Goal: Task Accomplishment & Management: Complete application form

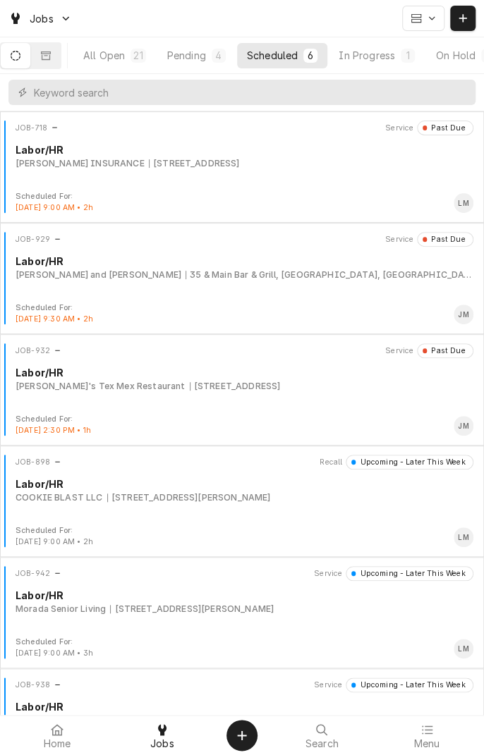
click at [395, 60] on div "In Progress" at bounding box center [366, 55] width 56 height 15
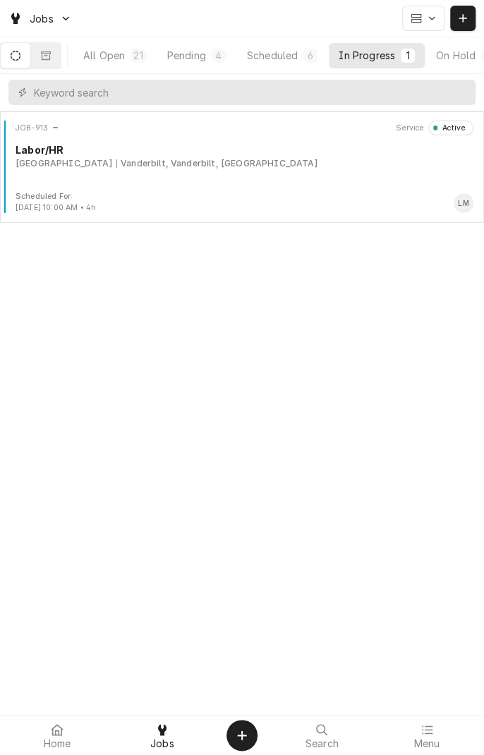
click at [189, 176] on div "JOB-913 Service Active Labor/HR West Ranch Lodge Vanderbilt, Vanderbilt, TX" at bounding box center [242, 156] width 472 height 70
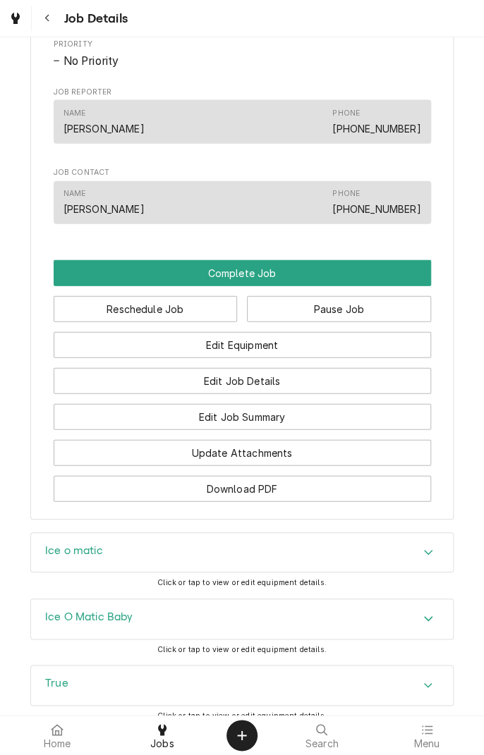
scroll to position [958, 0]
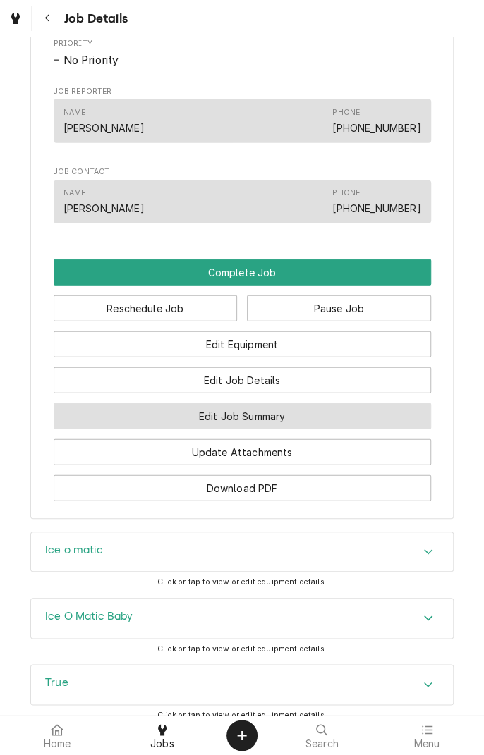
click at [305, 429] on button "Edit Job Summary" at bounding box center [242, 416] width 377 height 26
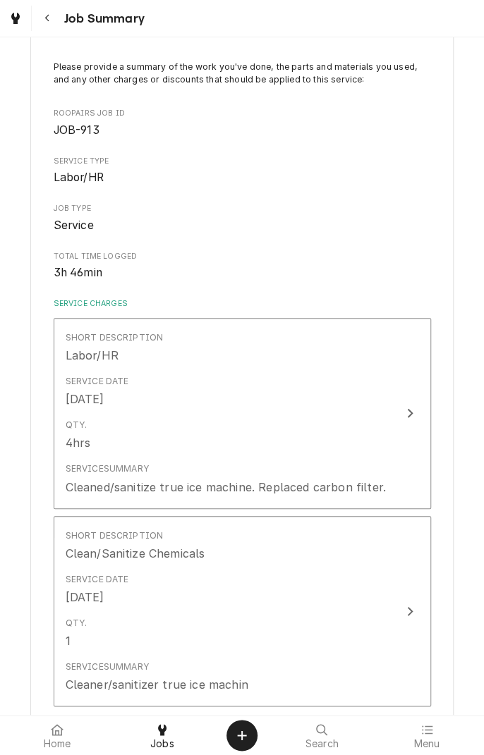
scroll to position [97, 0]
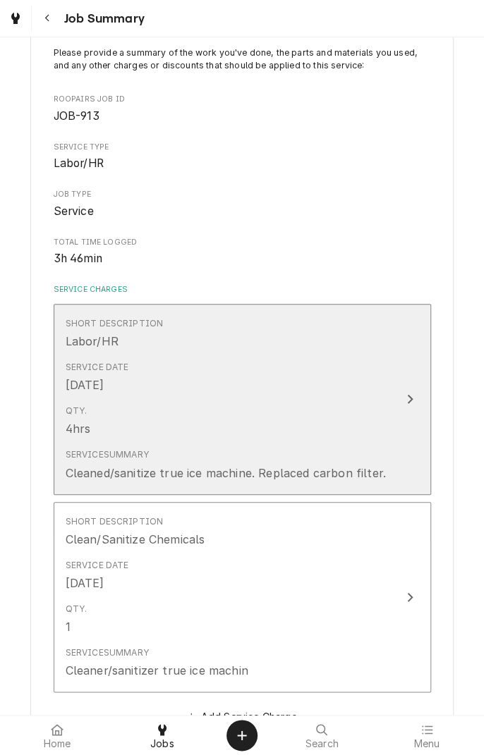
click at [410, 406] on div "Update Line Item" at bounding box center [409, 398] width 18 height 17
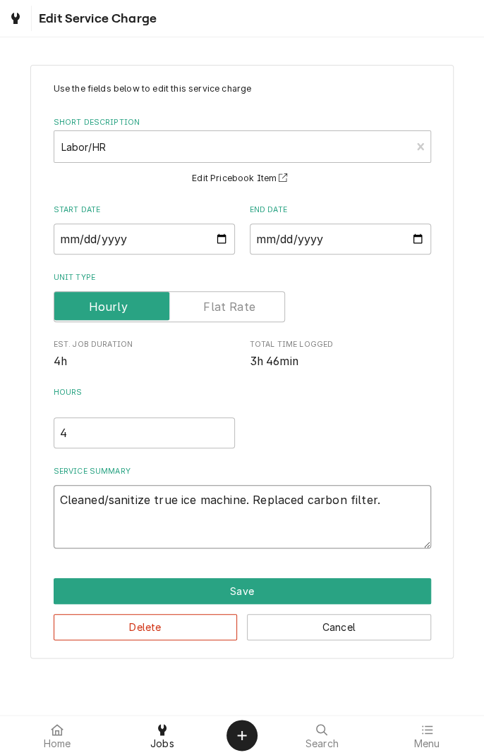
click at [397, 505] on textarea "Cleaned/sanitize true ice machine. Replaced carbon filter." at bounding box center [242, 516] width 377 height 63
type textarea "x"
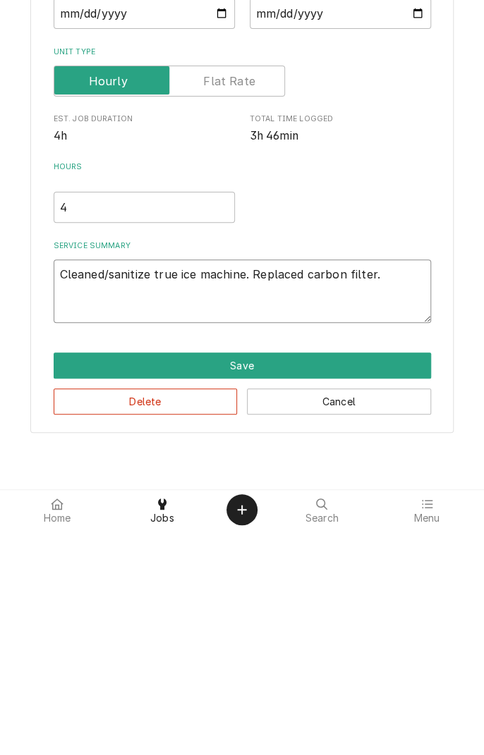
type textarea "Cleaned/sanitize true ice machine. Replaced carbon filter."
type textarea "x"
type textarea "Cleaned/sanitize true ice machine. Replaced carbon filter. C"
type textarea "x"
type textarea "Cleaned/sanitize true ice machine. Replaced carbon filter. Cl"
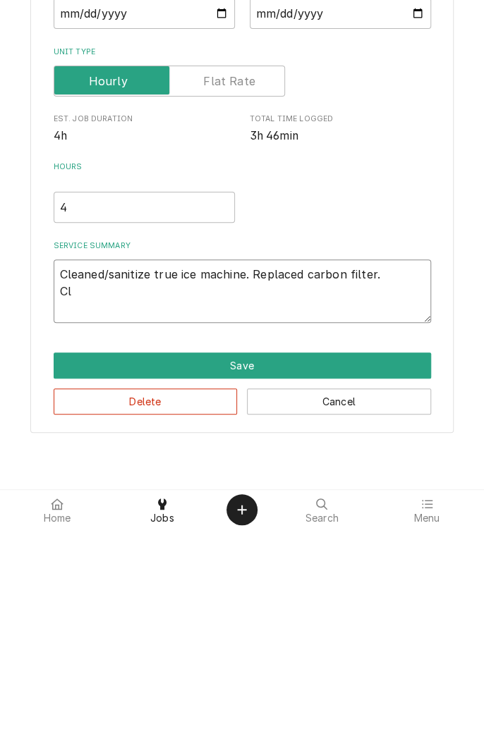
type textarea "x"
type textarea "Cleaned/sanitize true ice machine. Replaced carbon filter. Cle"
type textarea "x"
type textarea "Cleaned/sanitize true ice machine. Replaced carbon filter. Clea"
type textarea "x"
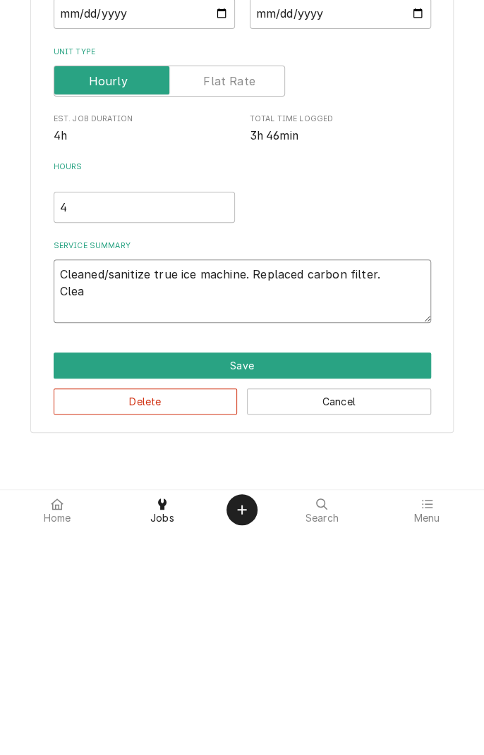
type textarea "Cleaned/sanitize true ice machine. Replaced carbon filter. Clean"
type textarea "x"
type textarea "Cleaned/sanitize true ice machine. Replaced carbon filter. Cleane"
type textarea "x"
type textarea "Cleaned/sanitize true ice machine. Replaced carbon filter. Cleaned"
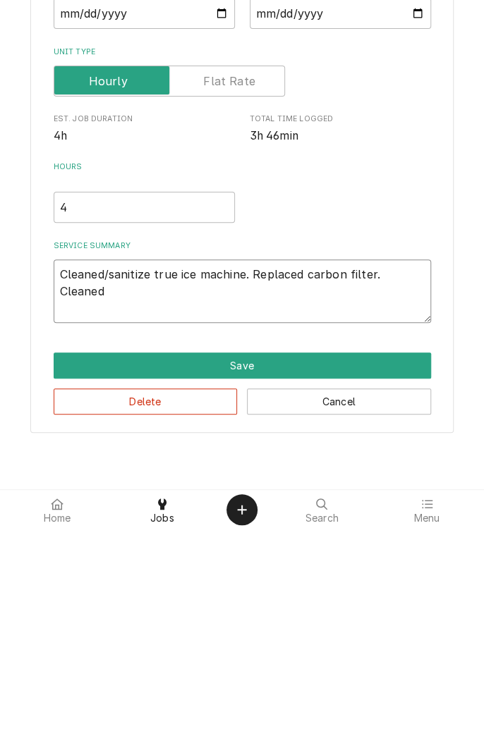
type textarea "x"
type textarea "Cleaned/sanitize true ice machine. Replaced carbon filter. Cleaned/"
type textarea "x"
type textarea "Cleaned/sanitize true ice machine. Replaced carbon filter. Cleaned/s"
type textarea "x"
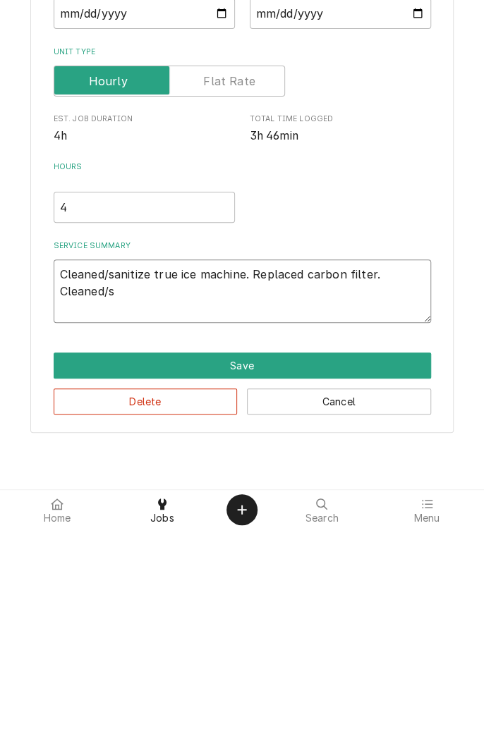
type textarea "Cleaned/sanitize true ice machine. Replaced carbon filter. Cleaned/sa"
type textarea "x"
type textarea "Cleaned/sanitize true ice machine. Replaced carbon filter. Cleaned/san"
type textarea "x"
type textarea "Cleaned/sanitize true ice machine. Replaced carbon filter. Cleaned/sani"
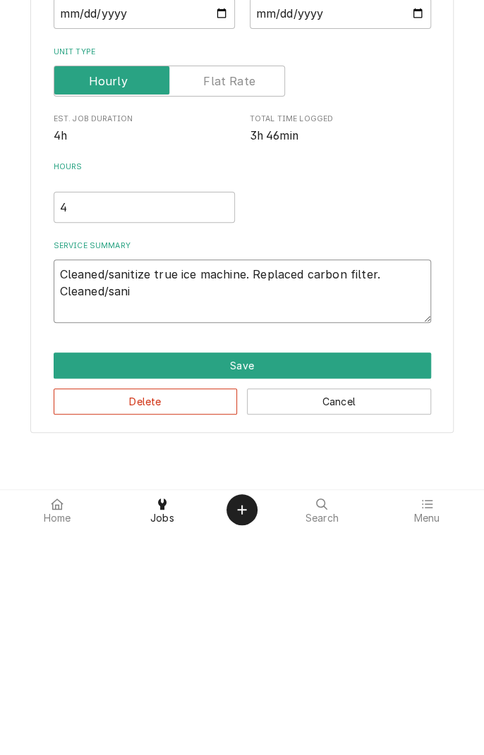
type textarea "x"
type textarea "Cleaned/sanitize true ice machine. Replaced carbon filter. Cleaned/sanit"
type textarea "x"
type textarea "Cleaned/sanitize true ice machine. Replaced carbon filter. Cleaned/sanitize"
type textarea "x"
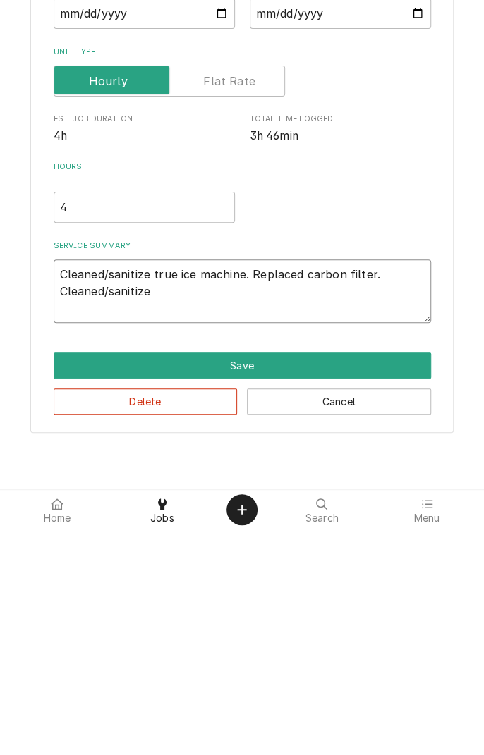
type textarea "Cleaned/sanitize true ice machine. Replaced carbon filter. Cleaned/sanitize i"
type textarea "x"
type textarea "Cleaned/sanitize true ice machine. Replaced carbon filter. Cleaned/sanitize ic"
type textarea "x"
type textarea "Cleaned/sanitize true ice machine. Replaced carbon filter. Cleaned/sanitize ice"
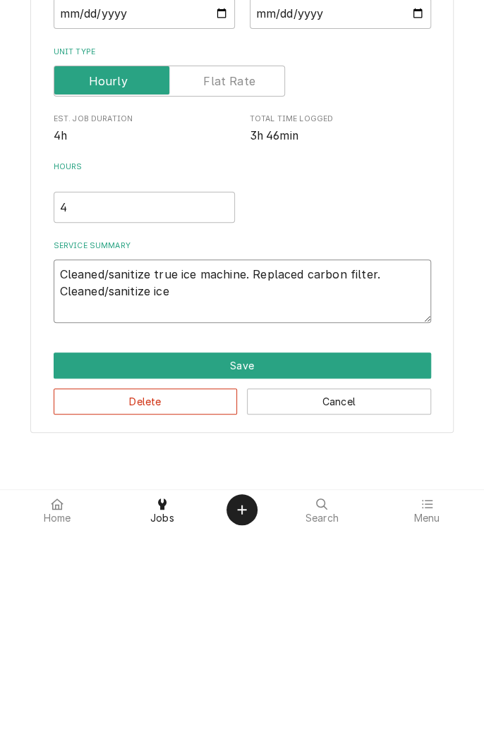
type textarea "x"
type textarea "Cleaned/sanitize true ice machine. Replaced carbon filter. Cleaned/sanitize iceo"
type textarea "x"
type textarea "Cleaned/sanitize true ice machine. Replaced carbon filter. Cleaned/sanitize ice…"
type textarea "x"
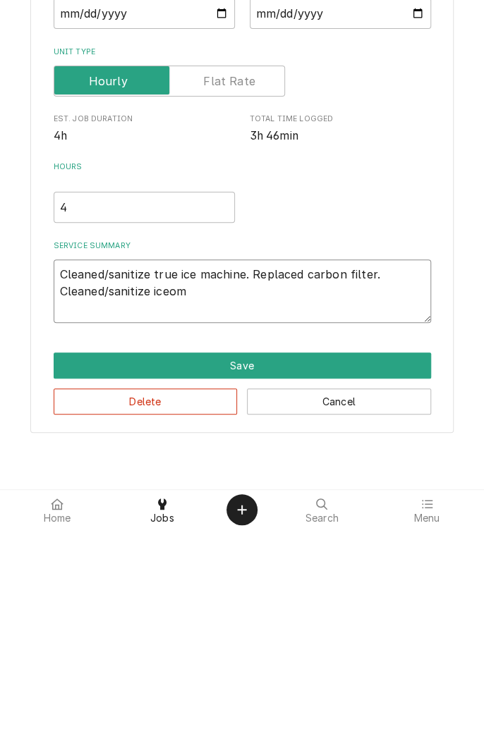
type textarea "Cleaned/sanitize true ice machine. Replaced carbon filter. Cleaned/sanitize ice…"
type textarea "x"
type textarea "Cleaned/sanitize true ice machine. Replaced carbon filter. Cleaned/sanitize ice…"
type textarea "x"
type textarea "Cleaned/sanitize true ice machine. Replaced carbon filter. Cleaned/sanitize ice…"
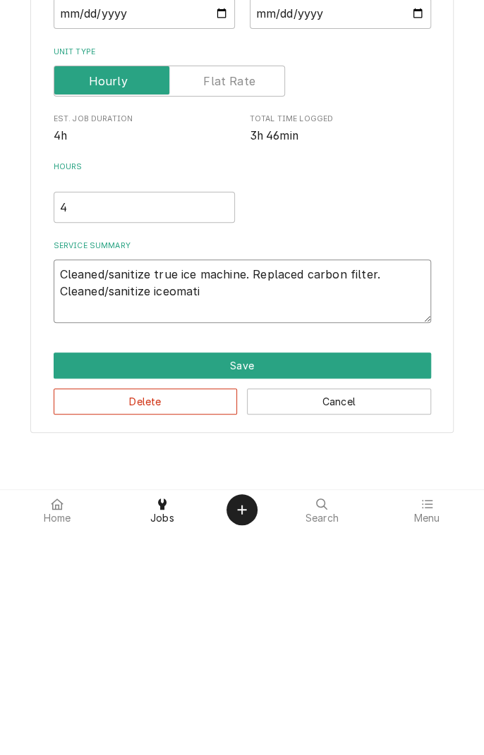
type textarea "x"
type textarea "Cleaned/sanitize true ice machine. Replaced carbon filter. Cleaned/sanitize ice…"
type textarea "x"
type textarea "Cleaned/sanitize true ice machine. Replaced carbon filter. Cleaned/sanitize ice…"
type textarea "x"
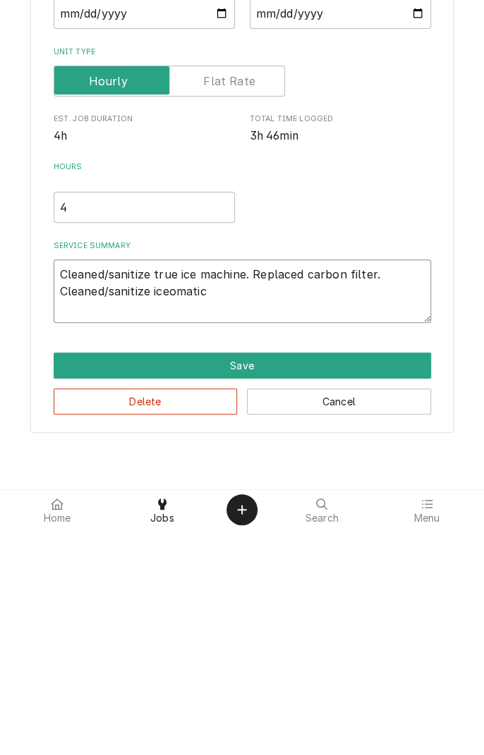
type textarea "Cleaned/sanitize true ice machine. Replaced carbon filter. Cleaned/sanitize ice…"
type textarea "x"
type textarea "Cleaned/sanitize true ice machine. Replaced carbon filter. Cleaned/sanitize ice…"
type textarea "x"
type textarea "Cleaned/sanitize true ice machine. Replaced carbon filter. Cleaned/sanitize ice…"
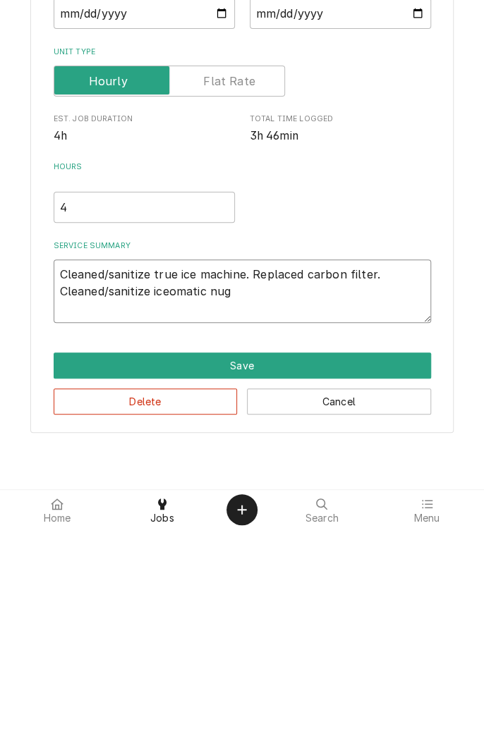
type textarea "x"
type textarea "Cleaned/sanitize true ice machine. Replaced carbon filter. Cleaned/sanitize ice…"
type textarea "x"
type textarea "Cleaned/sanitize true ice machine. Replaced carbon filter. Cleaned/sanitize ice…"
type textarea "x"
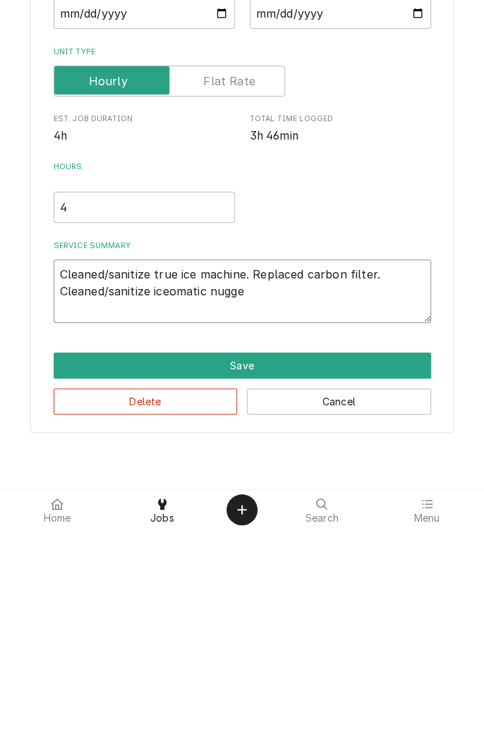
type textarea "Cleaned/sanitize true ice machine. Replaced carbon filter. Cleaned/sanitize ice…"
type textarea "x"
type textarea "Cleaned/sanitize true ice machine. Replaced carbon filter. Cleaned/sanitize ice…"
type textarea "x"
type textarea "Cleaned/sanitize true ice machine. Replaced carbon filter. Cleaned/sanitize ice…"
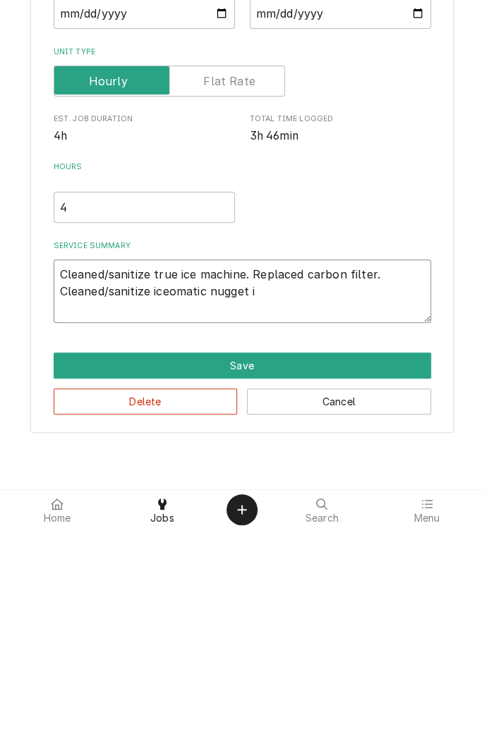
type textarea "x"
type textarea "Cleaned/sanitize true ice machine. Replaced carbon filter. Cleaned/sanitize ice…"
type textarea "x"
type textarea "Cleaned/sanitize true ice machine. Replaced carbon filter. Cleaned/sanitize ice…"
type textarea "x"
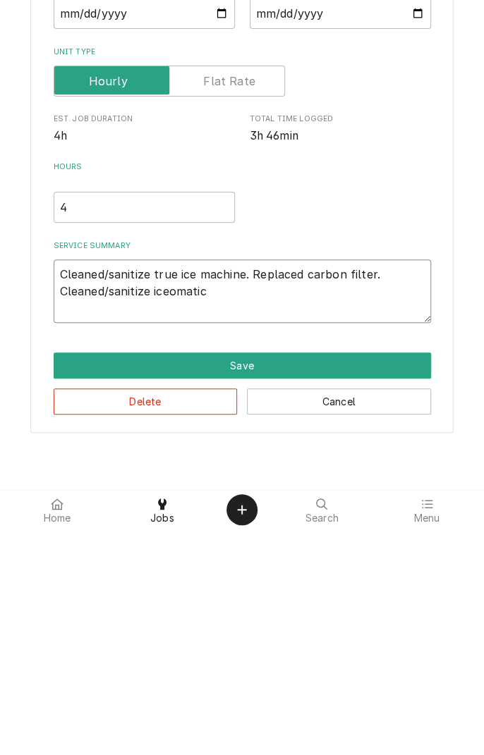
type textarea "Cleaned/sanitize true ice machine. Replaced carbon filter. Cleaned/sanitize ice…"
type textarea "x"
type textarea "Cleaned/sanitize true ice machine. Replaced carbon filter. Cleaned/sanitize ice…"
type textarea "x"
type textarea "Cleaned/sanitize true ice machine. Replaced carbon filter. Cleaned/sanitize ice…"
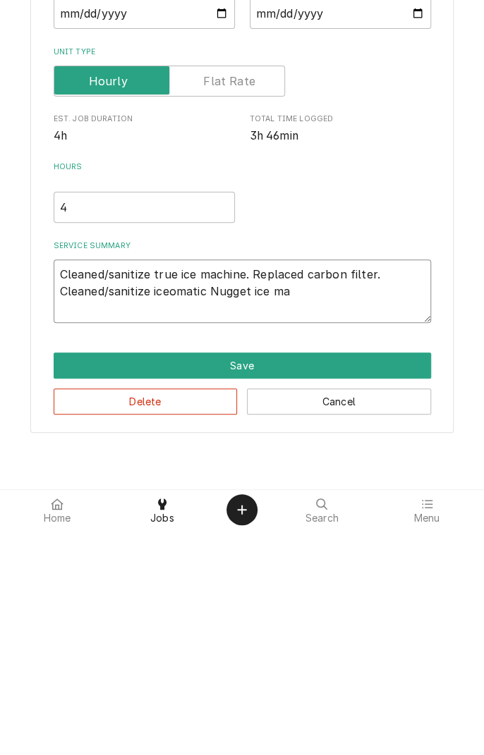
type textarea "x"
type textarea "Cleaned/sanitize true ice machine. Replaced carbon filter. Cleaned/sanitize ice…"
type textarea "x"
type textarea "Cleaned/sanitize true ice machine. Replaced carbon filter. Cleaned/sanitize ice…"
type textarea "x"
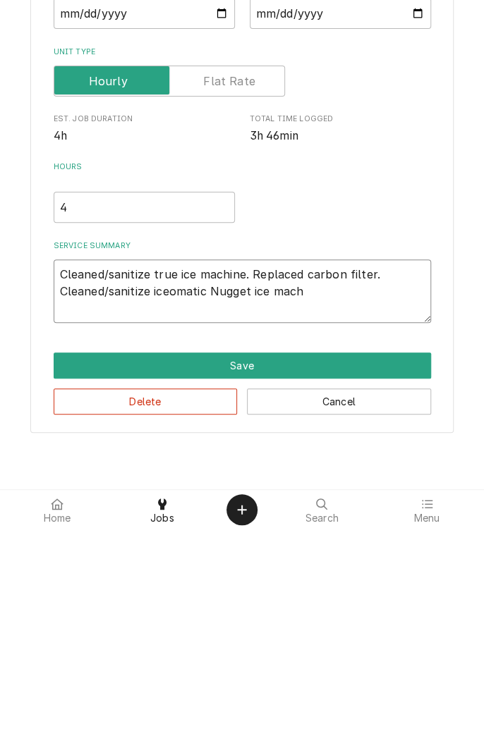
type textarea "Cleaned/sanitize true ice machine. Replaced carbon filter. Cleaned/sanitize ice…"
type textarea "x"
type textarea "Cleaned/sanitize true ice machine. Replaced carbon filter. Cleaned/sanitize ice…"
type textarea "x"
type textarea "Cleaned/sanitize true ice machine. Replaced carbon filter. Cleaned/sanitize ice…"
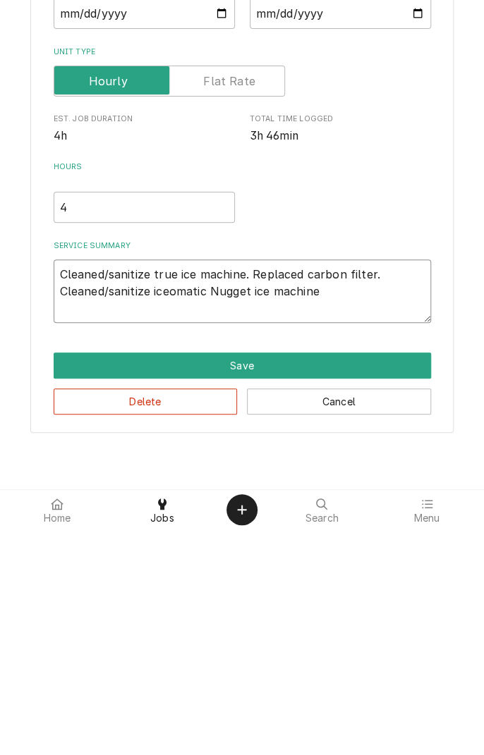
type textarea "x"
type textarea "Cleaned/sanitize true ice machine. Replaced carbon filter. Cleaned/sanitize ice…"
type textarea "x"
type textarea "Cleaned/sanitize true ice machine. Replaced carbon filter. Cleaned/sanitize ice…"
type textarea "x"
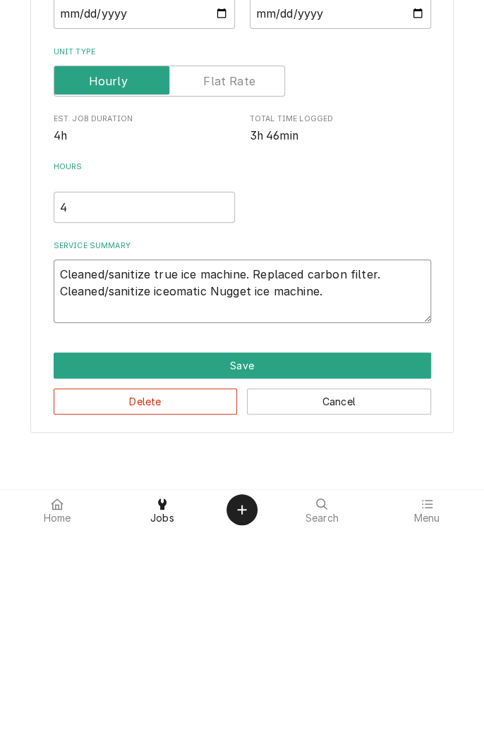
type textarea "Cleaned/sanitize true ice machine. Replaced carbon filter. Cleaned/sanitize ice…"
type textarea "x"
type textarea "Cleaned/sanitize true ice machine. Replaced carbon filter. Cleaned/sanitize ice…"
type textarea "x"
type textarea "Cleaned/sanitize true ice machine. Replaced carbon filter. Cleaned/sanitize ice…"
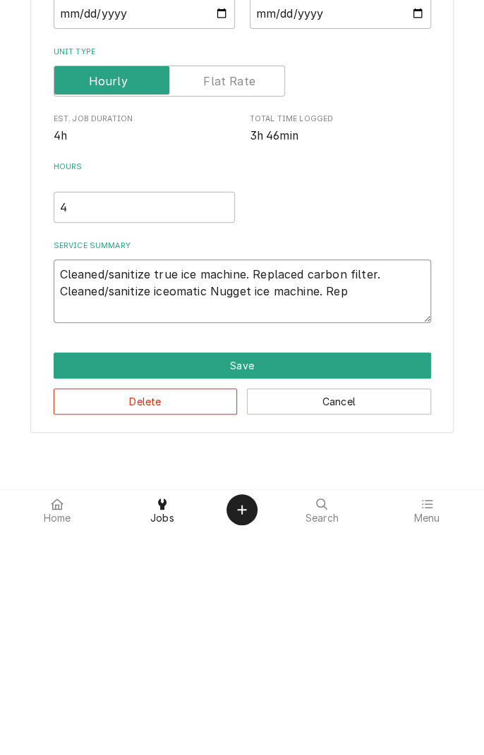
type textarea "x"
type textarea "Cleaned/sanitize true ice machine. Replaced carbon filter. Cleaned/sanitize ice…"
type textarea "x"
type textarea "Cleaned/sanitize true ice machine. Replaced carbon filter. Cleaned/sanitize ice…"
type textarea "x"
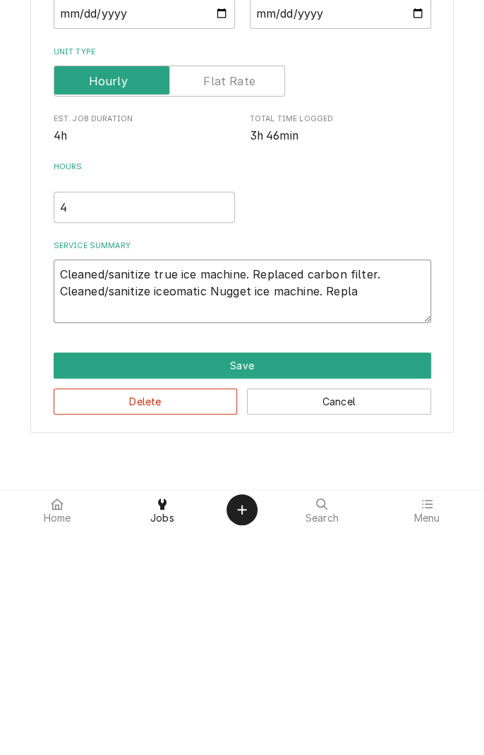
type textarea "Cleaned/sanitize true ice machine. Replaced carbon filter. Cleaned/sanitize ice…"
type textarea "x"
type textarea "Cleaned/sanitize true ice machine. Replaced carbon filter. Cleaned/sanitize ice…"
type textarea "x"
type textarea "Cleaned/sanitize true ice machine. Replaced carbon filter. Cleaned/sanitize ice…"
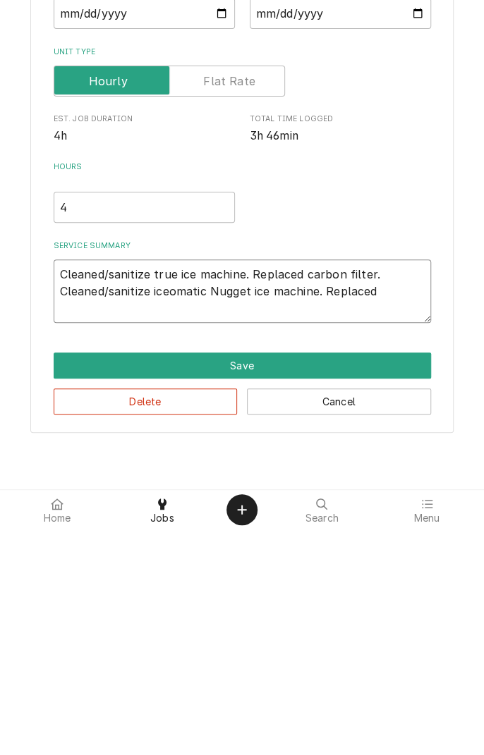
type textarea "x"
type textarea "Cleaned/sanitize true ice machine. Replaced carbon filter. Cleaned/sanitize ice…"
type textarea "x"
type textarea "Cleaned/sanitize true ice machine. Replaced carbon filter. Cleaned/sanitize ice…"
type textarea "x"
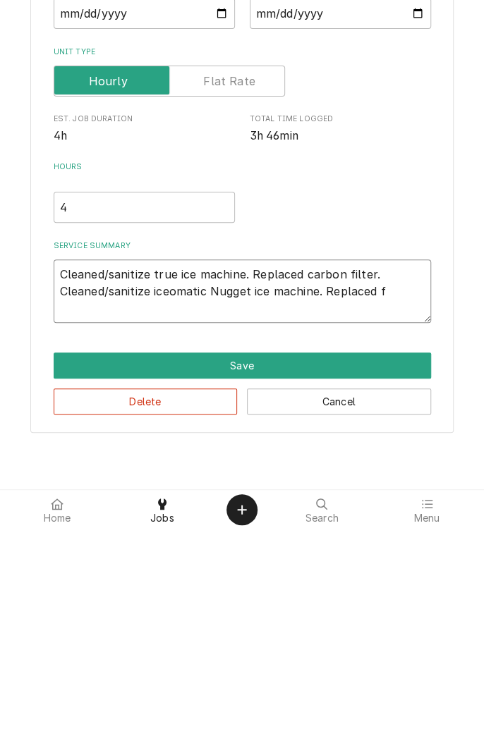
type textarea "Cleaned/sanitize true ice machine. Replaced carbon filter. Cleaned/sanitize ice…"
type textarea "x"
type textarea "Cleaned/sanitize true ice machine. Replaced carbon filter. Cleaned/sanitize ice…"
type textarea "x"
type textarea "Cleaned/sanitize true ice machine. Replaced carbon filter. Cleaned/sanitize ice…"
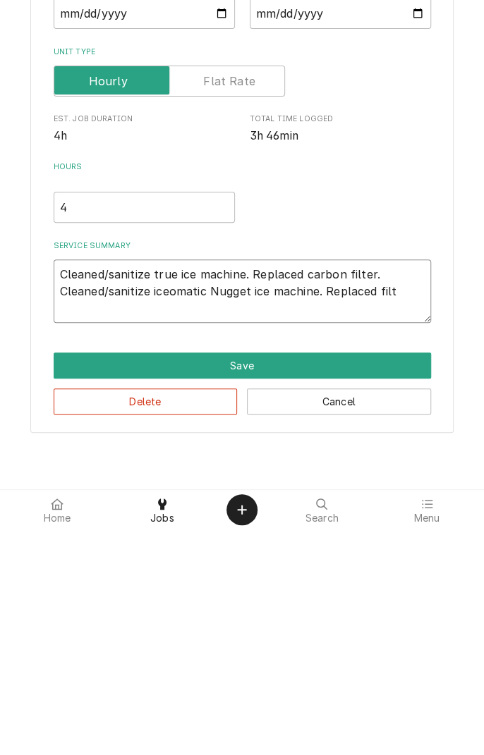
type textarea "x"
type textarea "Cleaned/sanitize true ice machine. Replaced carbon filter. Cleaned/sanitize ice…"
type textarea "x"
type textarea "Cleaned/sanitize true ice machine. Replaced carbon filter. Cleaned/sanitize ice…"
type textarea "x"
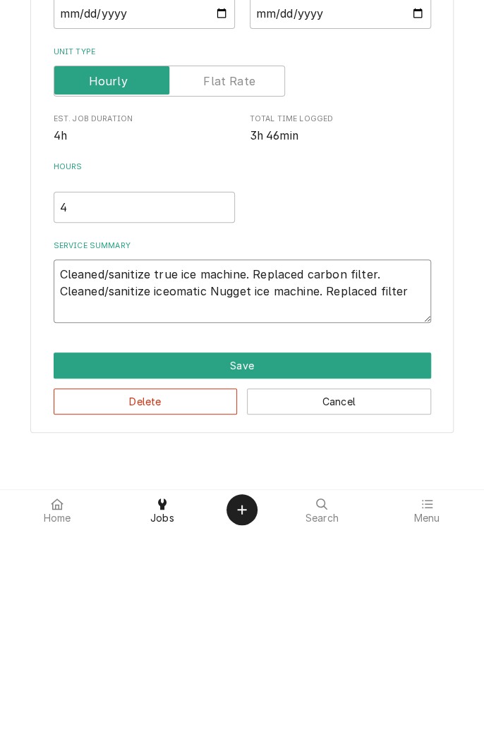
type textarea "Cleaned/sanitize true ice machine. Replaced carbon filter. Cleaned/sanitize ice…"
type textarea "x"
type textarea "Cleaned/sanitize true ice machine. Replaced carbon filter. Cleaned/sanitize ice…"
type textarea "x"
type textarea "Cleaned/sanitize true ice machine. Replaced carbon filter. Cleaned/sanitize ice…"
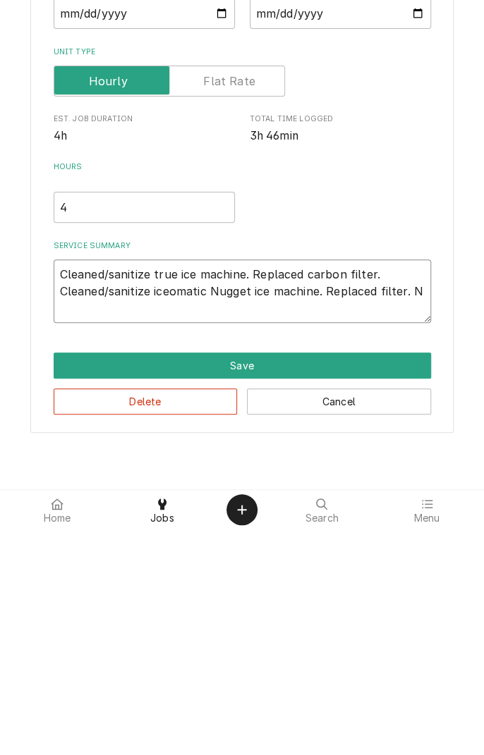
type textarea "x"
type textarea "Cleaned/sanitize true ice machine. Replaced carbon filter. Cleaned/sanitize ice…"
type textarea "x"
type textarea "Cleaned/sanitize true ice machine. Replaced carbon filter. Cleaned/sanitize ice…"
type textarea "x"
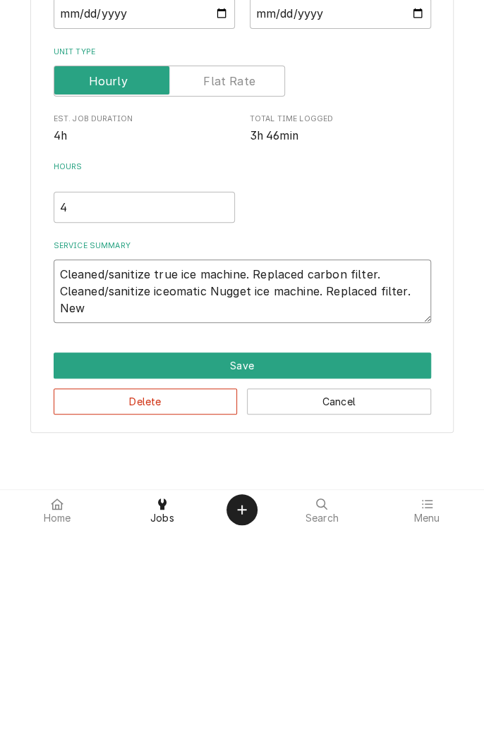
type textarea "Cleaned/sanitize true ice machine. Replaced carbon filter. Cleaned/sanitize ice…"
type textarea "x"
type textarea "Cleaned/sanitize true ice machine. Replaced carbon filter. Cleaned/sanitize ice…"
type textarea "x"
type textarea "Cleaned/sanitize true ice machine. Replaced carbon filter. Cleaned/sanitize ice…"
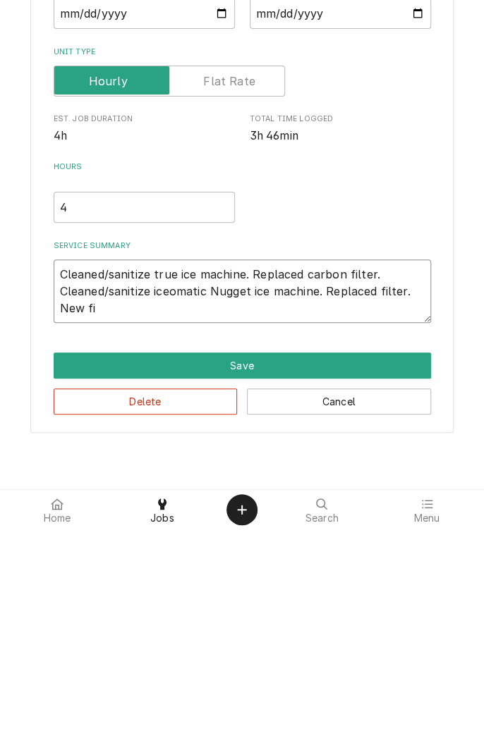
type textarea "x"
type textarea "Cleaned/sanitize true ice machine. Replaced carbon filter. Cleaned/sanitize ice…"
type textarea "x"
type textarea "Cleaned/sanitize true ice machine. Replaced carbon filter. Cleaned/sanitize ice…"
type textarea "x"
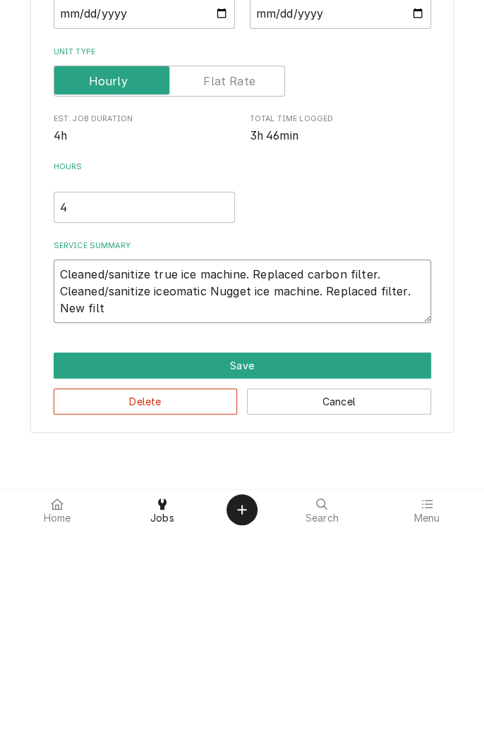
type textarea "Cleaned/sanitize true ice machine. Replaced carbon filter. Cleaned/sanitize ice…"
type textarea "x"
type textarea "Cleaned/sanitize true ice machine. Replaced carbon filter. Cleaned/sanitize ice…"
type textarea "x"
type textarea "Cleaned/sanitize true ice machine. Replaced carbon filter. Cleaned/sanitize ice…"
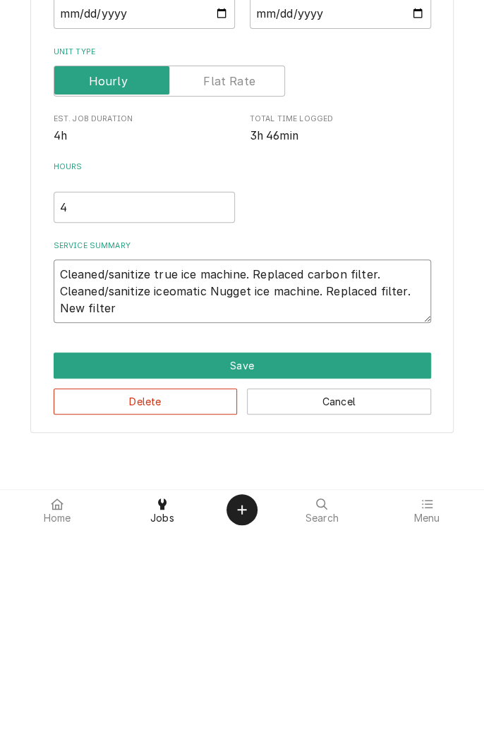
type textarea "x"
type textarea "Cleaned/sanitize true ice machine. Replaced carbon filter. Cleaned/sanitize ice…"
type textarea "x"
type textarea "Cleaned/sanitize true ice machine. Replaced carbon filter. Cleaned/sanitize ice…"
type textarea "x"
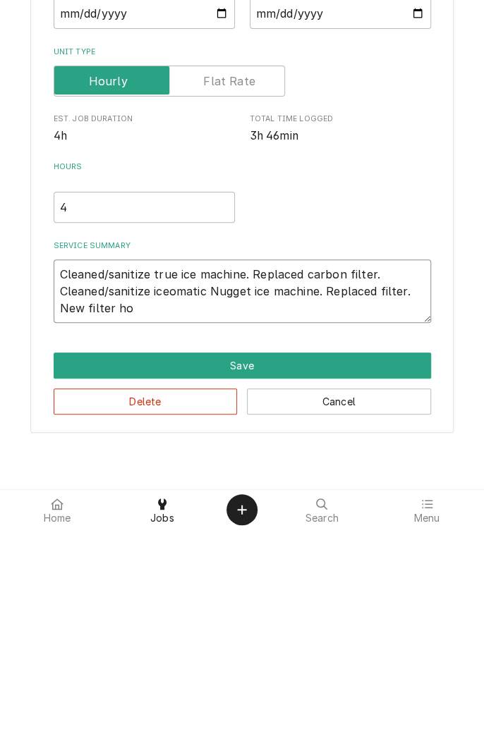
type textarea "Cleaned/sanitize true ice machine. Replaced carbon filter. Cleaned/sanitize ice…"
type textarea "x"
type textarea "Cleaned/sanitize true ice machine. Replaced carbon filter. Cleaned/sanitize ice…"
type textarea "x"
type textarea "Cleaned/sanitize true ice machine. Replaced carbon filter. Cleaned/sanitize ice…"
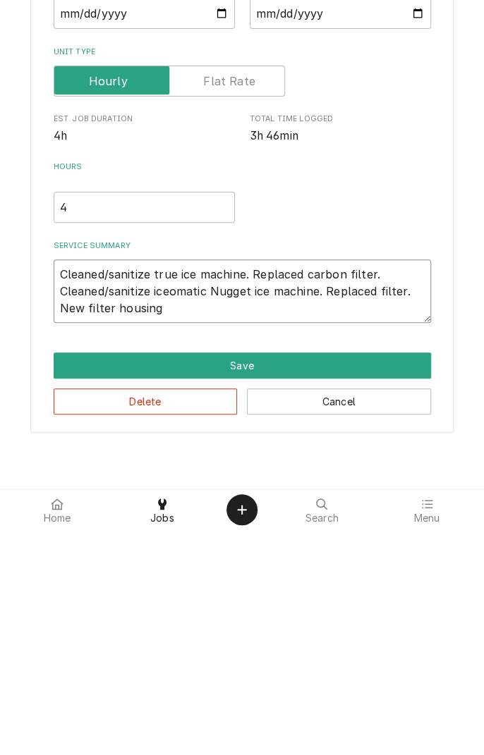
type textarea "x"
type textarea "Cleaned/sanitize true ice machine. Replaced carbon filter. Cleaned/sanitize ice…"
type textarea "x"
type textarea "Cleaned/sanitize true ice machine. Replaced carbon filter. Cleaned/sanitize ice…"
type textarea "x"
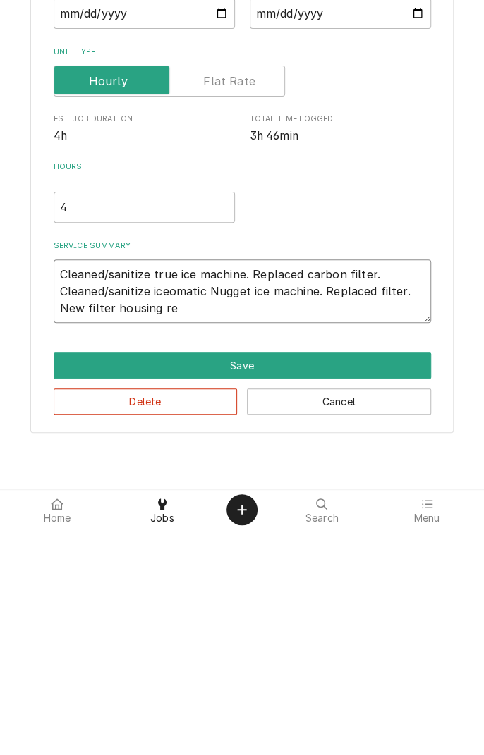
type textarea "Cleaned/sanitize true ice machine. Replaced carbon filter. Cleaned/sanitize ice…"
type textarea "x"
type textarea "Cleaned/sanitize true ice machine. Replaced carbon filter. Cleaned/sanitize ice…"
type textarea "x"
type textarea "Cleaned/sanitize true ice machine. Replaced carbon filter. Cleaned/sanitize ice…"
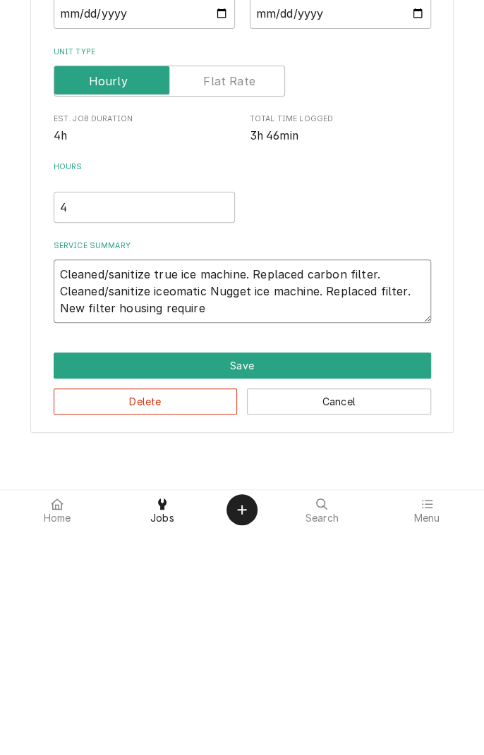
type textarea "x"
type textarea "Cleaned/sanitize true ice machine. Replaced carbon filter. Cleaned/sanitize ice…"
type textarea "x"
type textarea "Cleaned/sanitize true ice machine. Replaced carbon filter. Cleaned/sanitize ice…"
type textarea "x"
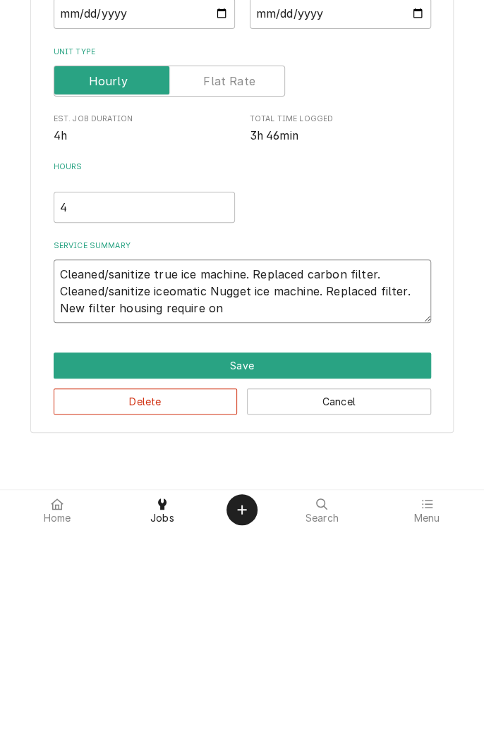
type textarea "Cleaned/sanitize true ice machine. Replaced carbon filter. Cleaned/sanitize ice…"
type textarea "x"
type textarea "Cleaned/sanitize true ice machine. Replaced carbon filter. Cleaned/sanitize ice…"
type textarea "x"
type textarea "Cleaned/sanitize true ice machine. Replaced carbon filter. Cleaned/sanitize ice…"
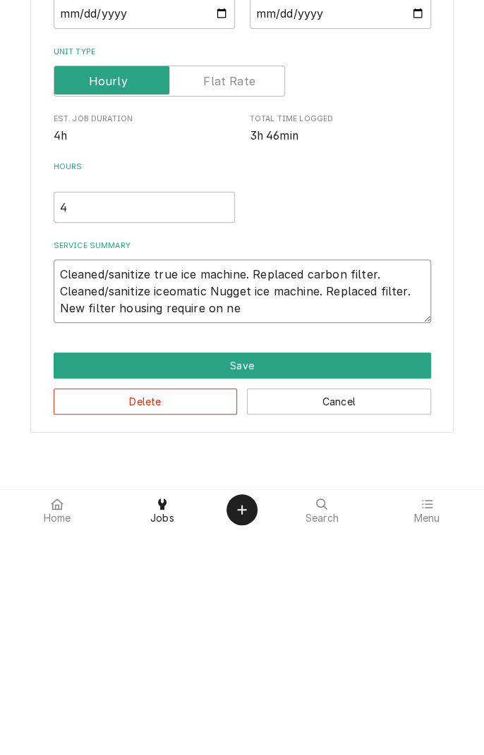
type textarea "x"
type textarea "Cleaned/sanitize true ice machine. Replaced carbon filter. Cleaned/sanitize ice…"
type textarea "x"
type textarea "Cleaned/sanitize true ice machine. Replaced carbon filter. Cleaned/sanitize ice…"
type textarea "x"
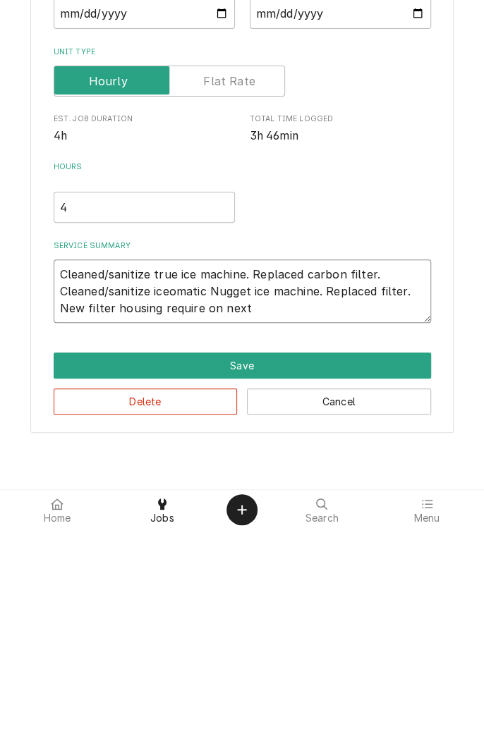
type textarea "Cleaned/sanitize true ice machine. Replaced carbon filter. Cleaned/sanitize ice…"
type textarea "x"
type textarea "Cleaned/sanitize true ice machine. Replaced carbon filter. Cleaned/sanitize ice…"
type textarea "x"
type textarea "Cleaned/sanitize true ice machine. Replaced carbon filter. Cleaned/sanitize ice…"
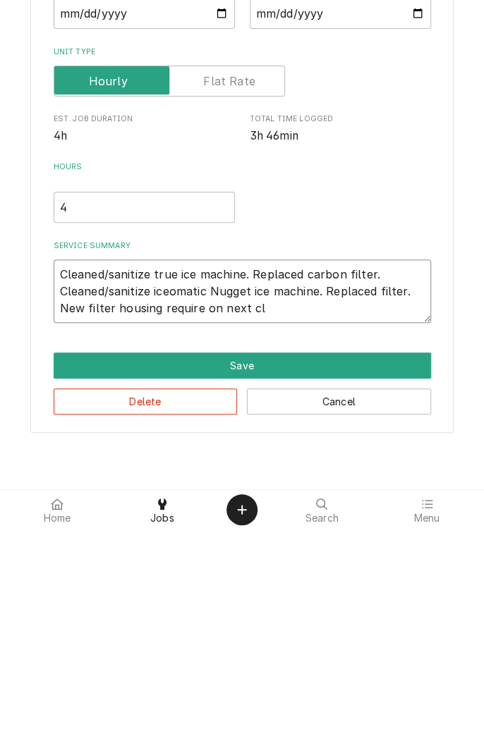
type textarea "x"
type textarea "Cleaned/sanitize true ice machine. Replaced carbon filter. Cleaned/sanitize ice…"
type textarea "x"
type textarea "Cleaned/sanitize true ice machine. Replaced carbon filter. Cleaned/sanitize ice…"
type textarea "x"
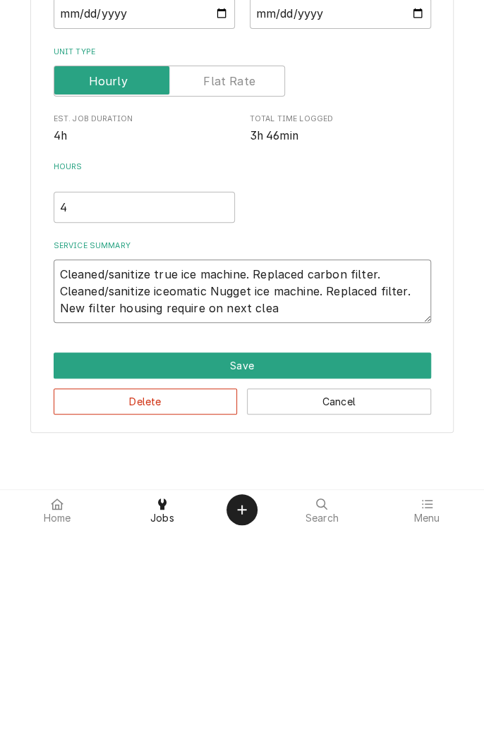
type textarea "Cleaned/sanitize true ice machine. Replaced carbon filter. Cleaned/sanitize ice…"
type textarea "x"
type textarea "Cleaned/sanitize true ice machine. Replaced carbon filter. Cleaned/sanitize ice…"
type textarea "x"
type textarea "Cleaned/sanitize true ice machine. Replaced carbon filter. Cleaned/sanitize ice…"
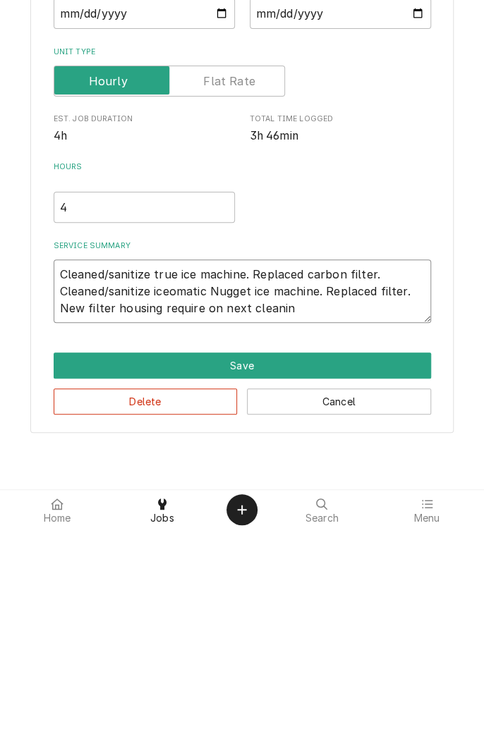
type textarea "x"
type textarea "Cleaned/sanitize true ice machine. Replaced carbon filter. Cleaned/sanitize ice…"
type textarea "x"
type textarea "Cleaned/sanitize true ice machine. Replaced carbon filter. Cleaned/sanitize ice…"
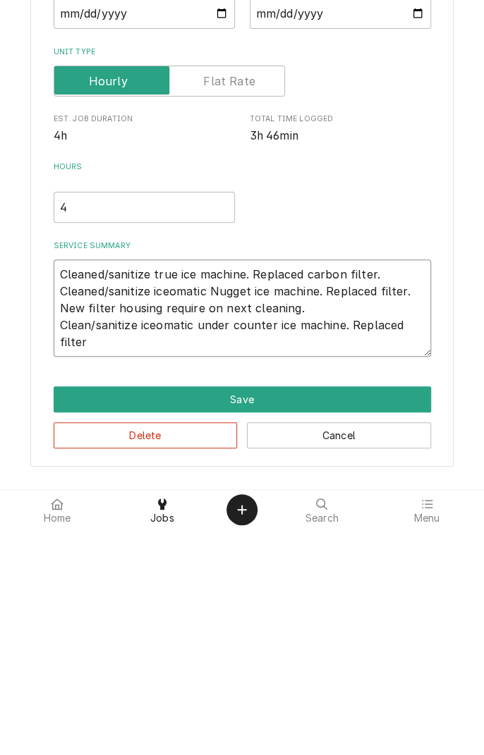
click at [367, 519] on textarea "Cleaned/sanitize true ice machine. Replaced carbon filter. Cleaned/sanitize ice…" at bounding box center [242, 533] width 377 height 97
click at [385, 521] on textarea "Cleaned/sanitize true ice machine. Replaced carbon filter. Cleaned/sanitize ice…" at bounding box center [242, 533] width 377 height 97
click at [367, 527] on textarea "Cleaned/sanitize true ice machine. Replaced carbon filter. Cleaned/sanitize ice…" at bounding box center [242, 533] width 377 height 97
click at [378, 522] on textarea "Cleaned/sanitize true ice machine. Replaced carbon filter. Cleaned/sanitize ice…" at bounding box center [242, 533] width 377 height 97
click at [413, 555] on textarea "Cleaned/sanitize true ice machine. Replaced carbon filter. Cleaned/sanitize ice…" at bounding box center [242, 533] width 377 height 97
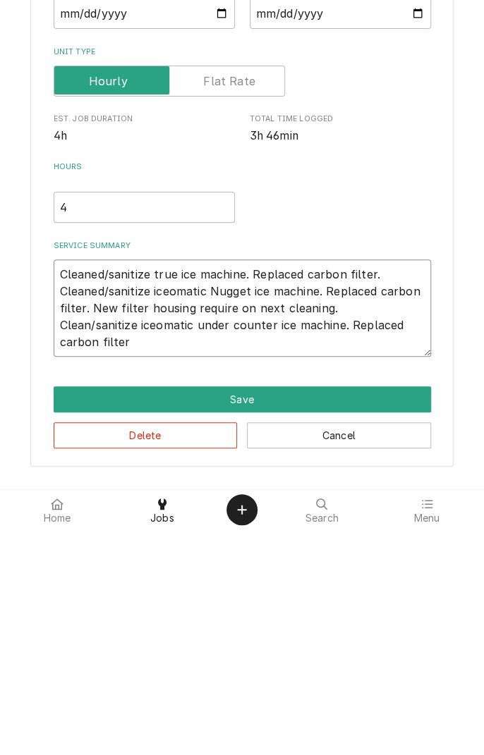
click at [156, 573] on textarea "Cleaned/sanitize true ice machine. Replaced carbon filter. Cleaned/sanitize ice…" at bounding box center [242, 533] width 377 height 97
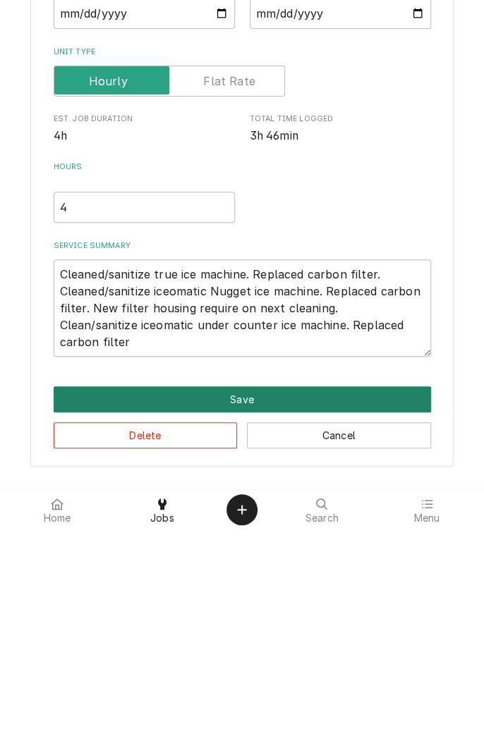
click at [252, 628] on button "Save" at bounding box center [242, 625] width 377 height 26
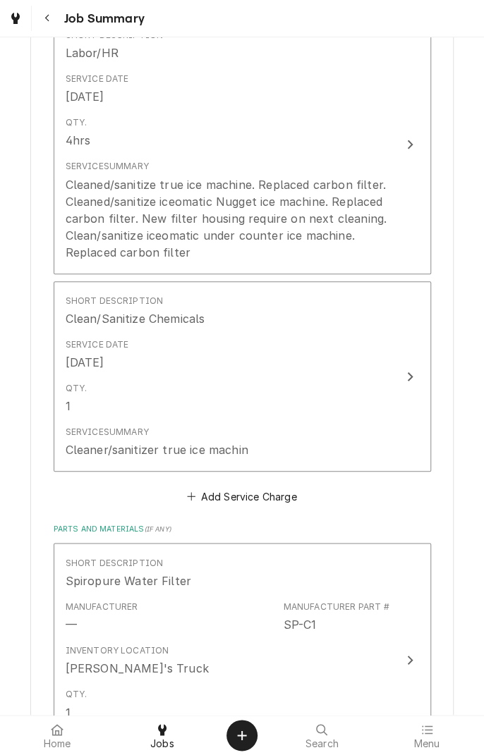
scroll to position [398, 0]
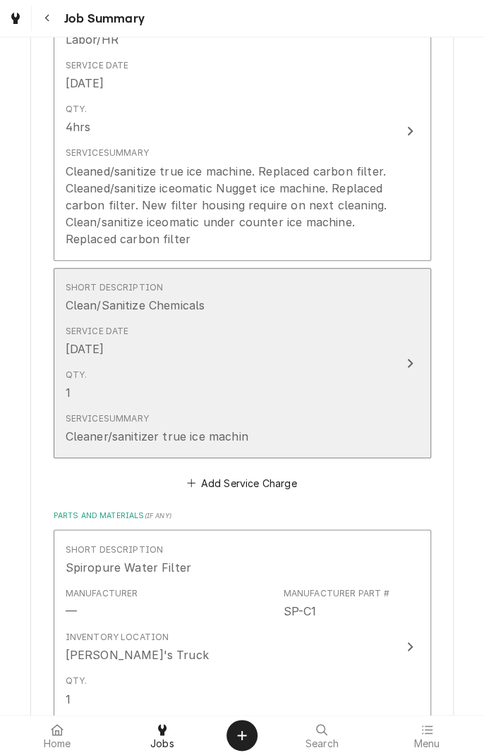
click at [402, 376] on button "Short Description Clean/Sanitize Chemicals Service Date Sep 25, 2025 Qty. 1 Ser…" at bounding box center [242, 363] width 377 height 191
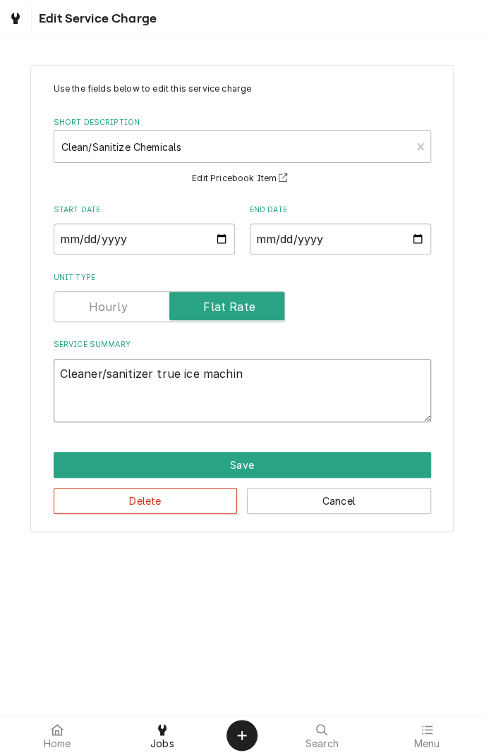
click at [258, 378] on textarea "Cleaner/sanitizer true ice machin" at bounding box center [242, 390] width 377 height 63
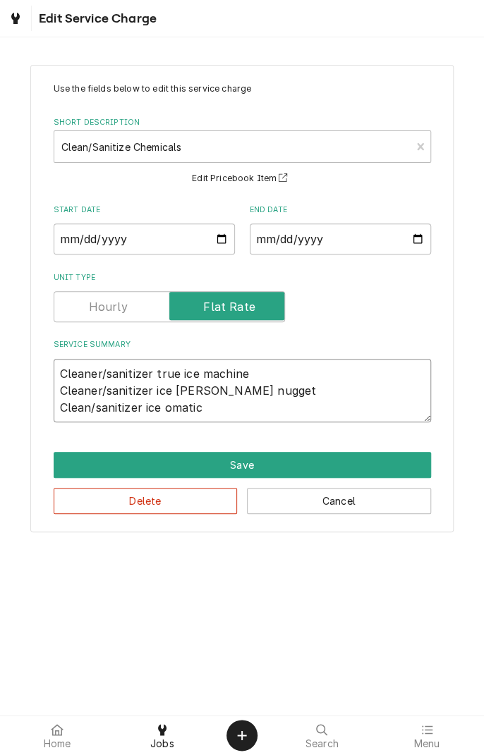
click at [175, 390] on textarea "Cleaner/sanitizer true ice machine Cleaner/sanitizer ice matice nugget Clean/sa…" at bounding box center [242, 390] width 377 height 63
click at [208, 396] on textarea "Cleaner/sanitizer true ice machine Cleaner/sanitizer ice omatice nugget Clean/s…" at bounding box center [242, 390] width 377 height 63
click at [221, 393] on textarea "Cleaner/sanitizer true ice machine Cleaner/sanitizer ice omatice nugget Clean/s…" at bounding box center [242, 390] width 377 height 63
click at [241, 411] on textarea "Cleaner/sanitizer true ice machine Cleaner/sanitizer ice omatic nugget Clean/sa…" at bounding box center [242, 390] width 377 height 63
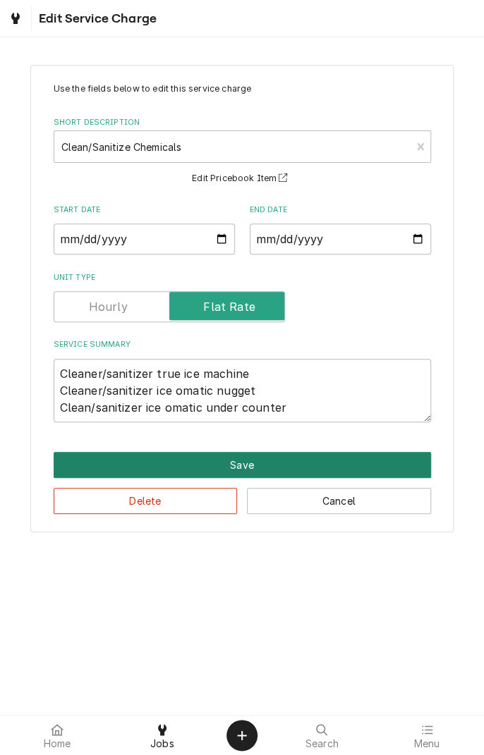
click at [306, 461] on button "Save" at bounding box center [242, 465] width 377 height 26
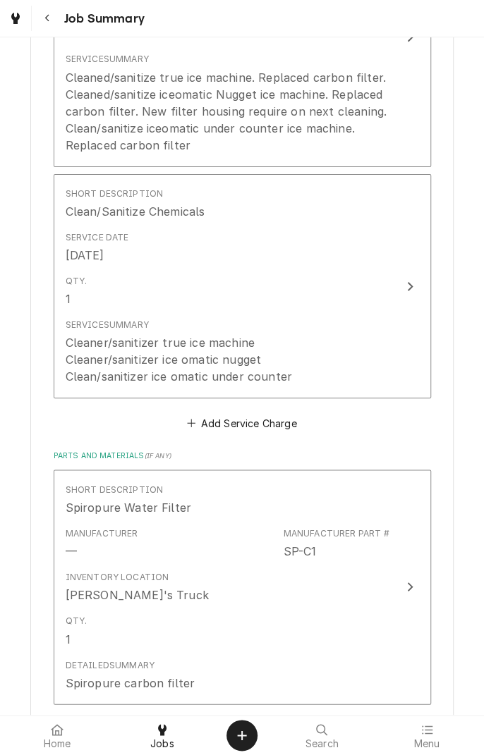
scroll to position [492, 0]
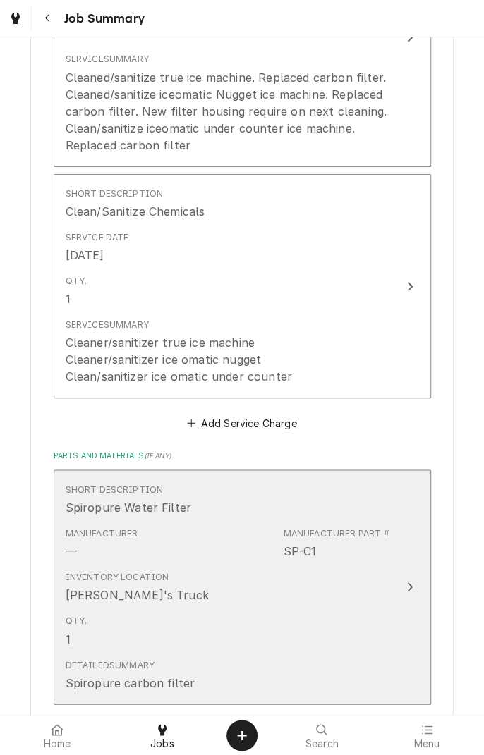
click at [407, 590] on icon "Update Line Item" at bounding box center [409, 586] width 7 height 11
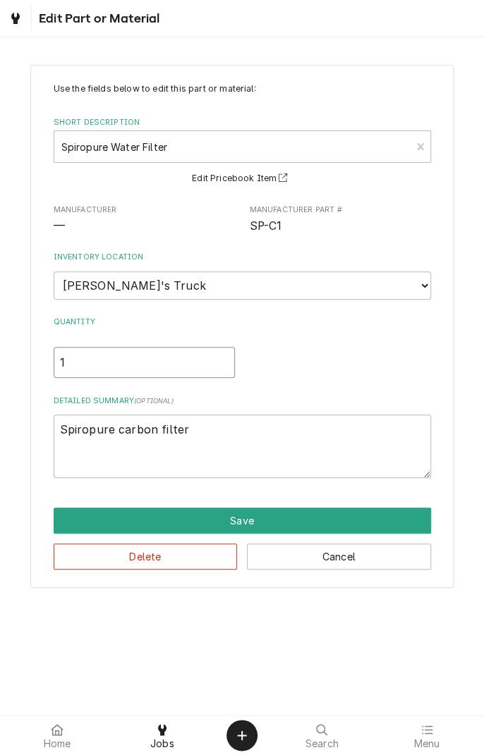
click at [110, 367] on input "1" at bounding box center [144, 362] width 181 height 31
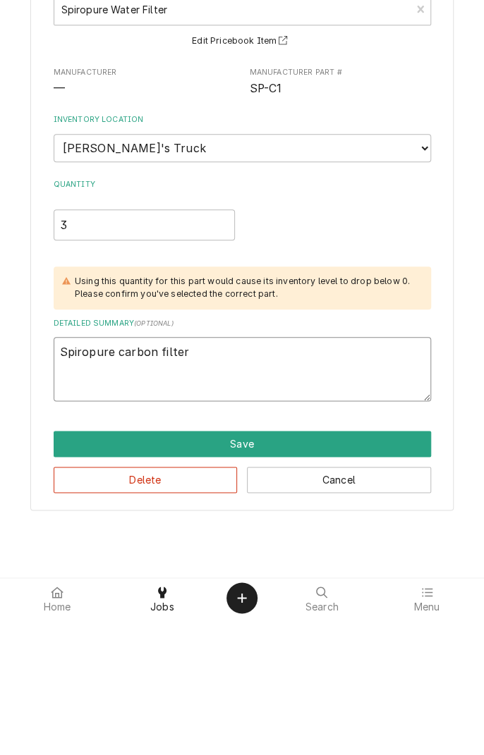
click at [228, 496] on textarea "Spiropure carbon filter" at bounding box center [242, 505] width 377 height 63
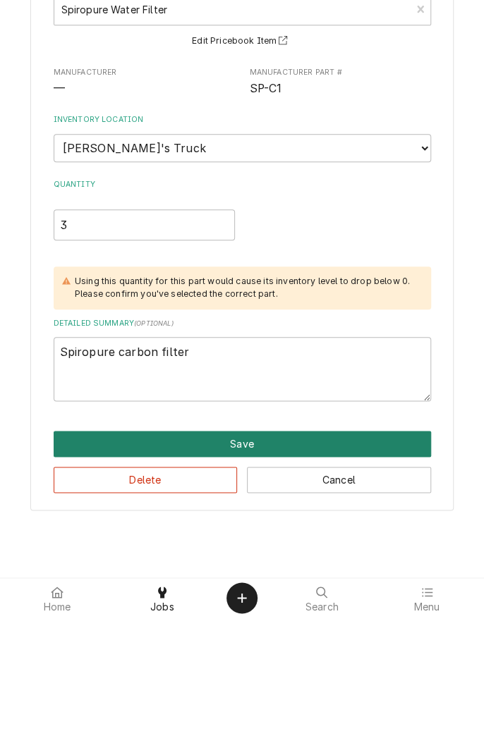
click at [237, 584] on button "Save" at bounding box center [242, 581] width 377 height 26
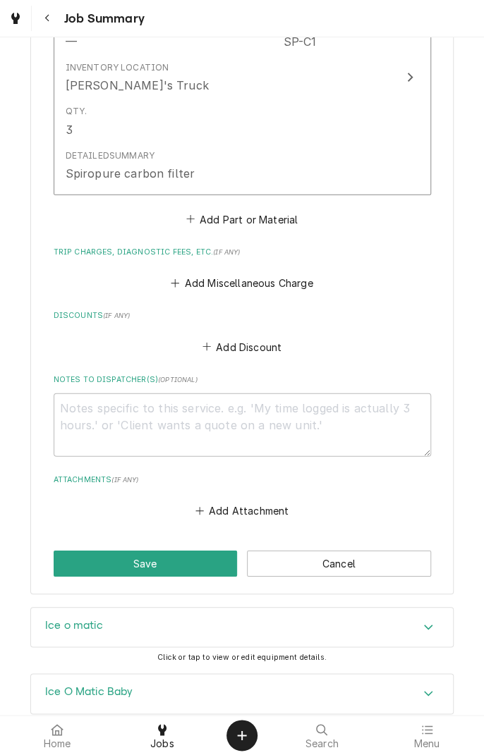
scroll to position [981, 0]
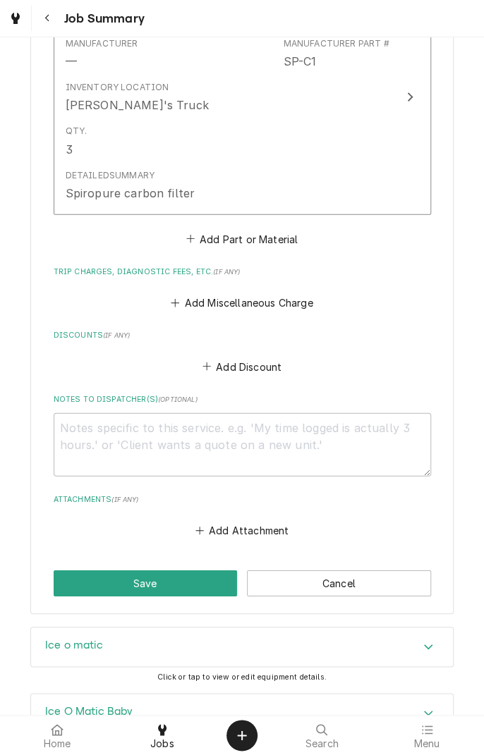
click at [250, 306] on button "Add Miscellaneous Charge" at bounding box center [241, 303] width 147 height 20
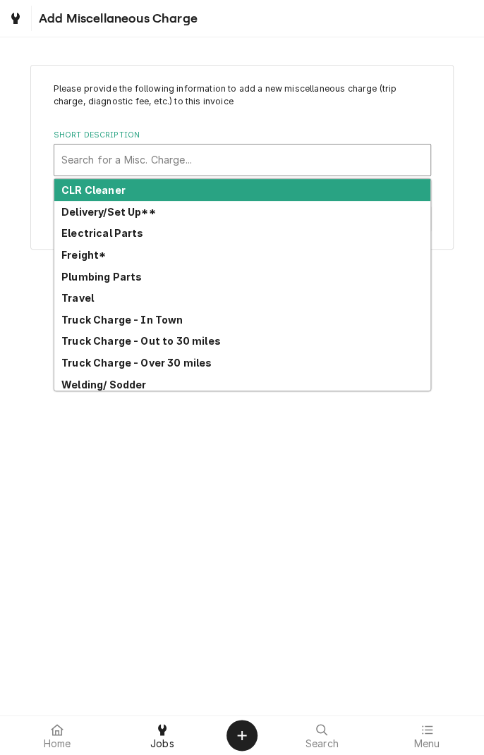
click at [87, 309] on div "Truck Charge - In Town" at bounding box center [242, 320] width 376 height 22
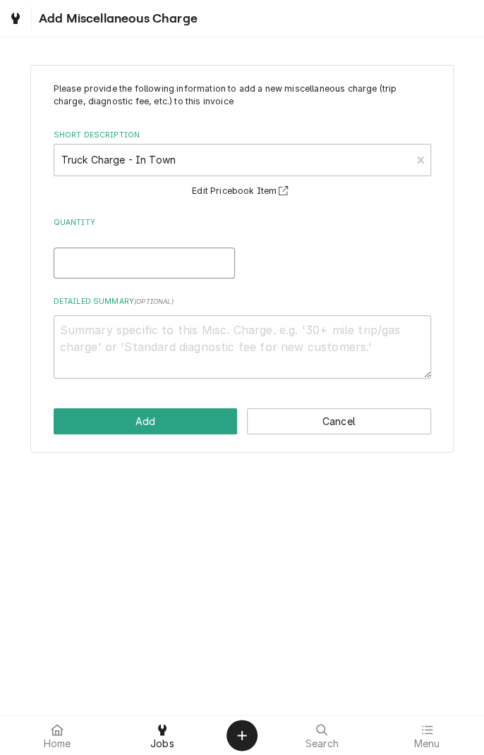
click at [142, 258] on input "Quantity" at bounding box center [144, 262] width 181 height 31
click at [263, 338] on textarea "Detailed Summary ( optional )" at bounding box center [242, 346] width 377 height 63
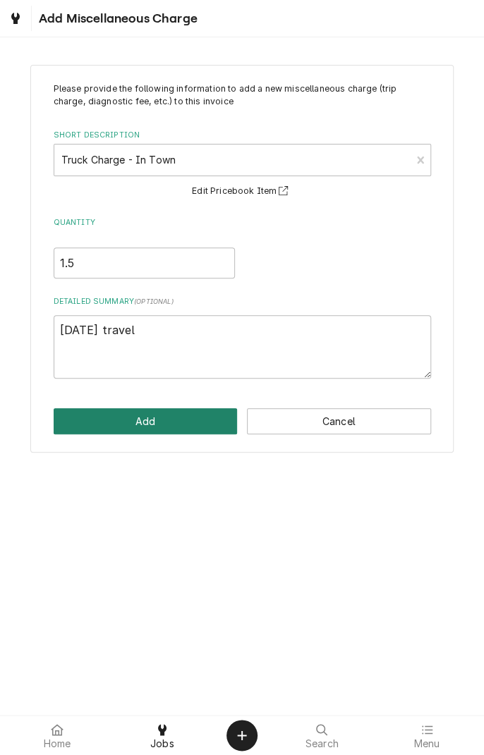
click at [164, 424] on button "Add" at bounding box center [146, 421] width 184 height 26
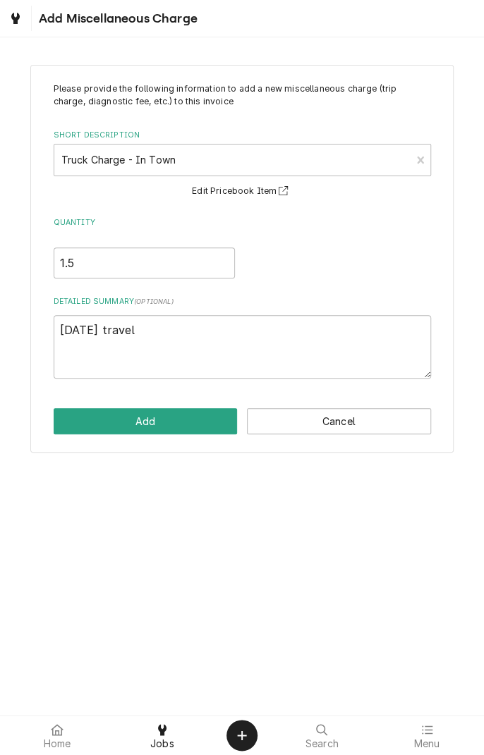
scroll to position [981, 0]
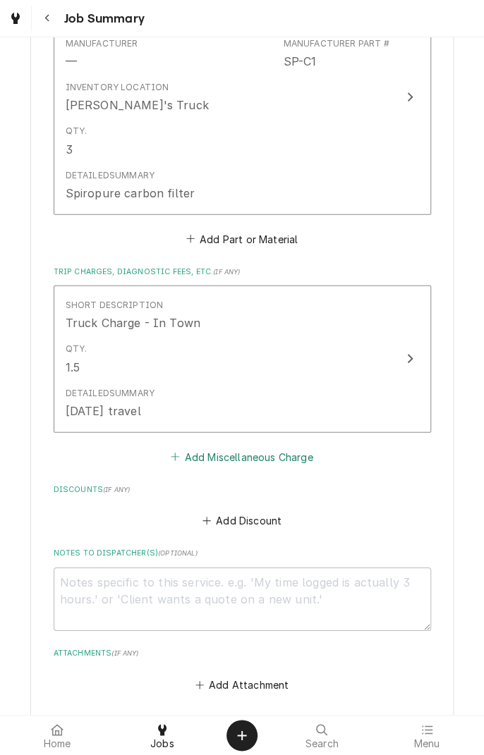
click at [260, 463] on button "Add Miscellaneous Charge" at bounding box center [241, 457] width 147 height 20
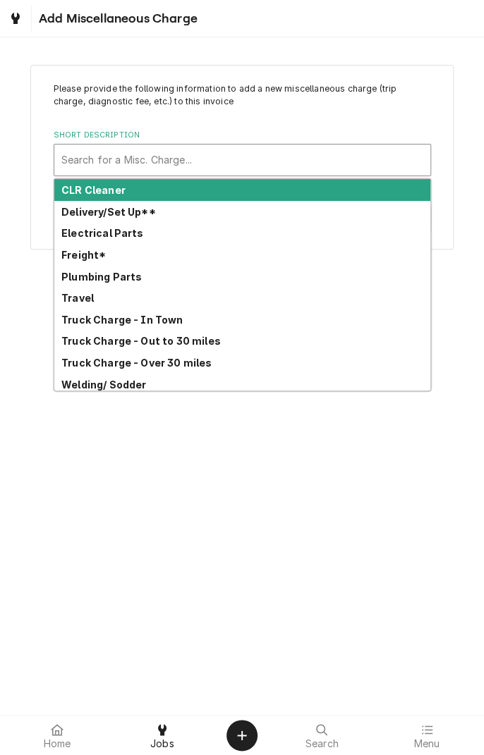
click at [195, 345] on strong "Truck Charge - Out to 30 miles" at bounding box center [140, 341] width 159 height 12
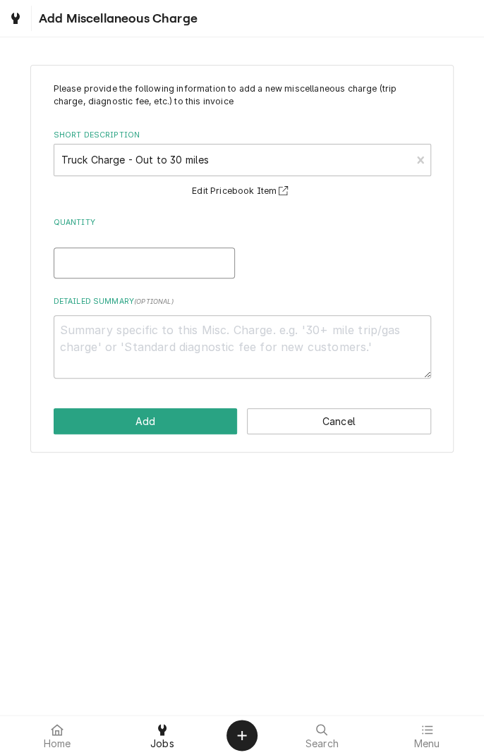
click at [198, 266] on input "Quantity" at bounding box center [144, 262] width 181 height 31
click at [254, 348] on textarea "Detailed Summary ( optional )" at bounding box center [242, 346] width 377 height 63
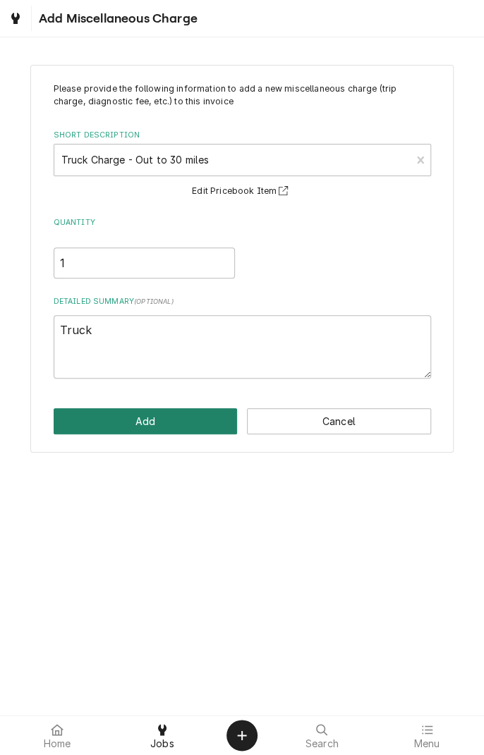
click at [158, 418] on button "Add" at bounding box center [146, 421] width 184 height 26
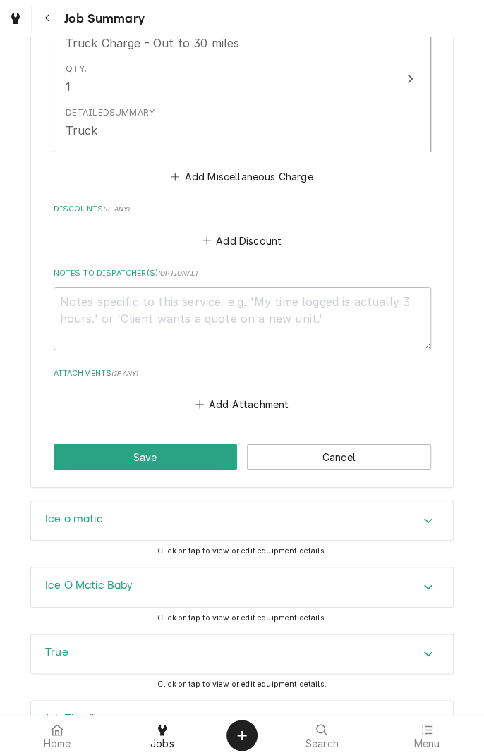
scroll to position [1465, 0]
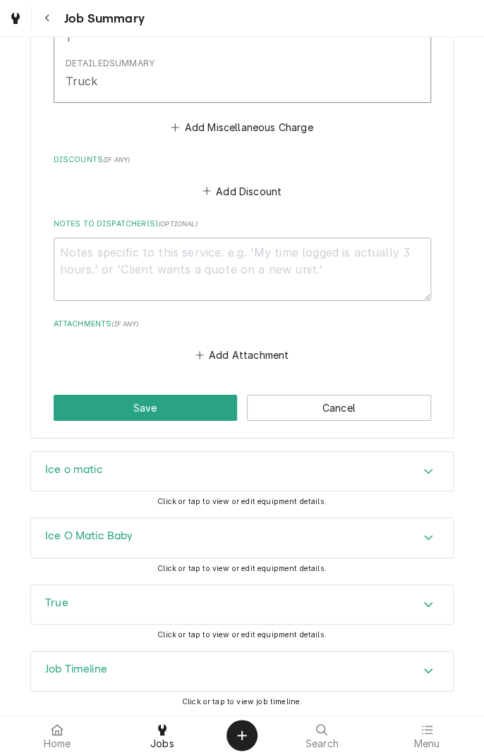
click at [151, 409] on button "Save" at bounding box center [146, 408] width 184 height 26
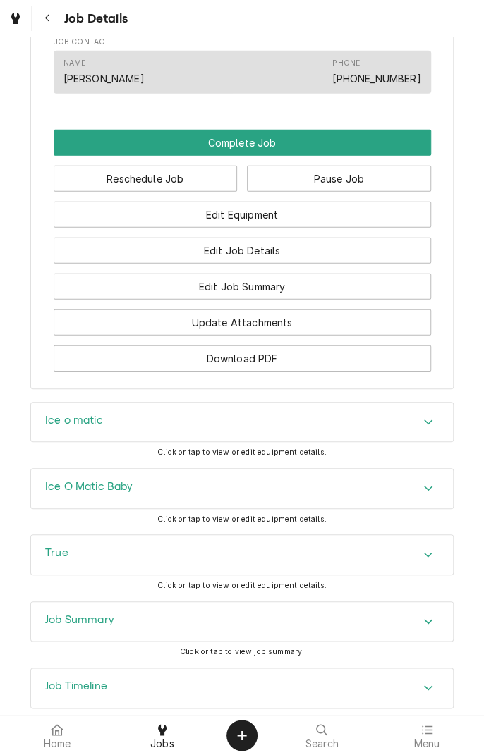
scroll to position [1160, 0]
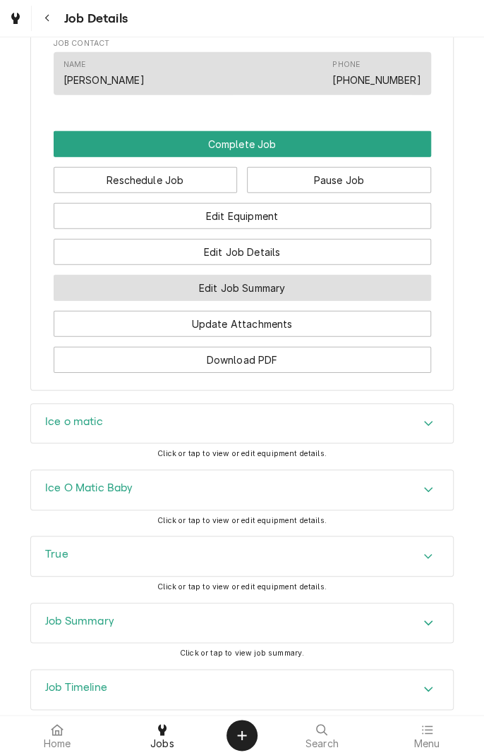
click at [331, 301] on button "Edit Job Summary" at bounding box center [242, 288] width 377 height 26
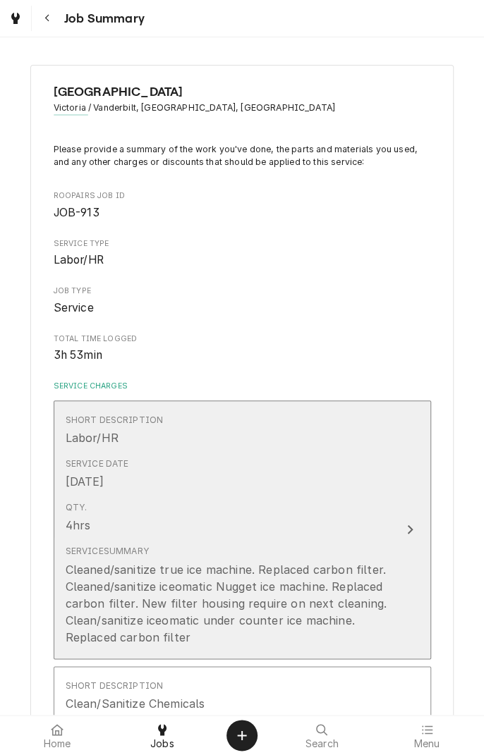
click at [408, 546] on button "Short Description Labor/HR Service Date Sep 25, 2025 Qty. 4hrs Service Summary …" at bounding box center [242, 529] width 377 height 259
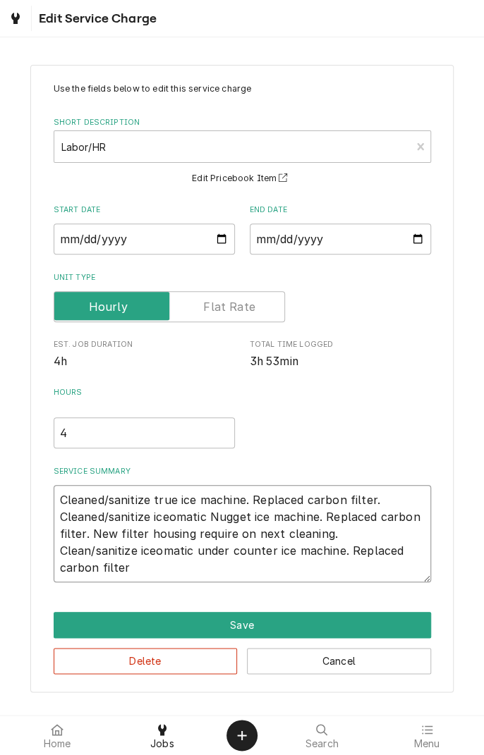
click at [180, 572] on textarea "Cleaned/sanitize true ice machine. Replaced carbon filter. Cleaned/sanitize ice…" at bounding box center [242, 533] width 377 height 97
type textarea "x"
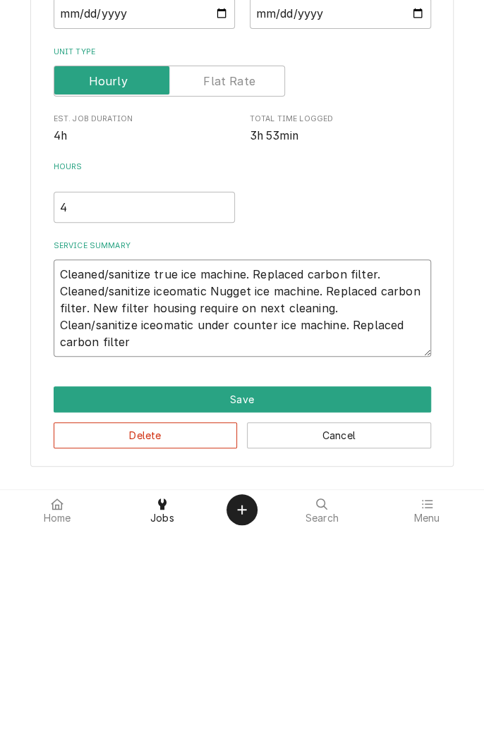
type textarea "Cleaned/sanitize true ice machine. Replaced carbon filter. Cleaned/sanitize ice…"
type textarea "x"
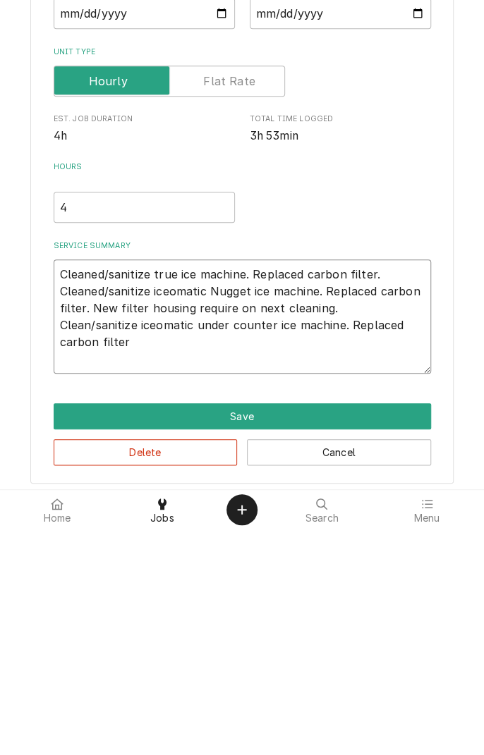
type textarea "Cleaned/sanitize true ice machine. Replaced carbon filter. Cleaned/sanitize ice…"
type textarea "x"
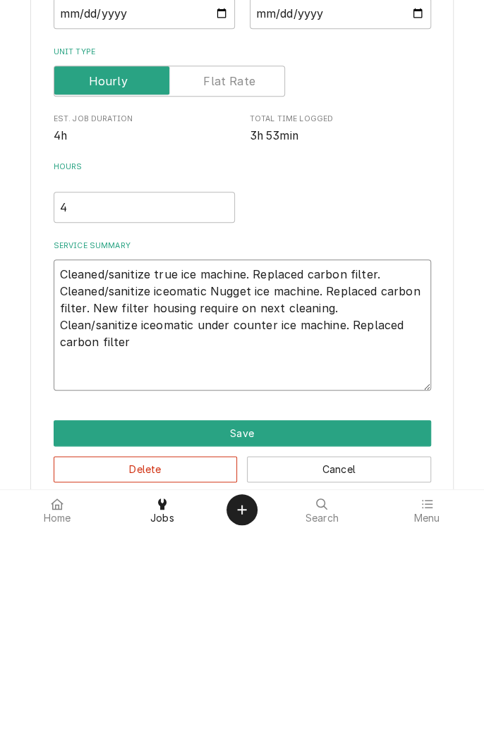
type textarea "Cleaned/sanitize true ice machine. Replaced carbon filter. Cleaned/sanitize ice…"
type textarea "x"
type textarea "Cleaned/sanitize true ice machine. Replaced carbon filter. Cleaned/sanitize ice…"
type textarea "x"
type textarea "Cleaned/sanitize true ice machine. Replaced carbon filter. Cleaned/sanitize ice…"
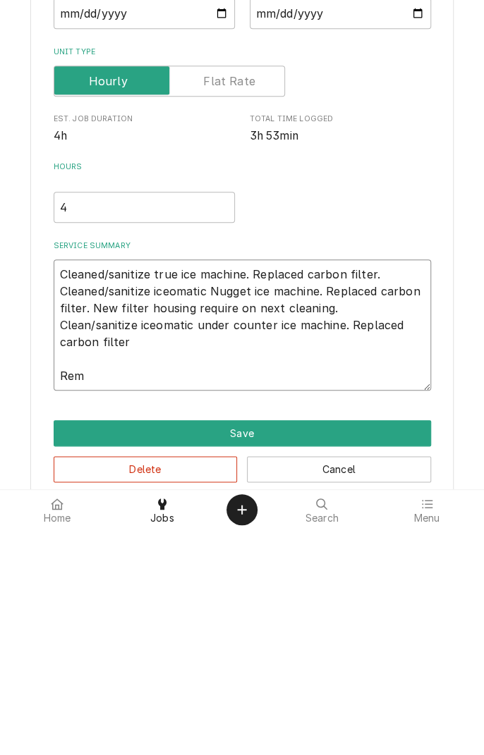
type textarea "x"
type textarea "Cleaned/sanitize true ice machine. Replaced carbon filter. Cleaned/sanitize ice…"
type textarea "x"
type textarea "Cleaned/sanitize true ice machine. Replaced carbon filter. Cleaned/sanitize ice…"
type textarea "x"
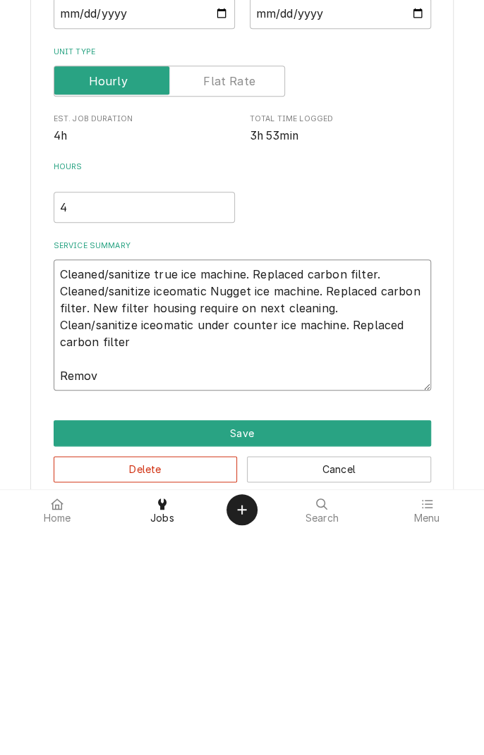
type textarea "Cleaned/sanitize true ice machine. Replaced carbon filter. Cleaned/sanitize ice…"
type textarea "x"
type textarea "Cleaned/sanitize true ice machine. Replaced carbon filter. Cleaned/sanitize ice…"
type textarea "x"
type textarea "Cleaned/sanitize true ice machine. Replaced carbon filter. Cleaned/sanitize ice…"
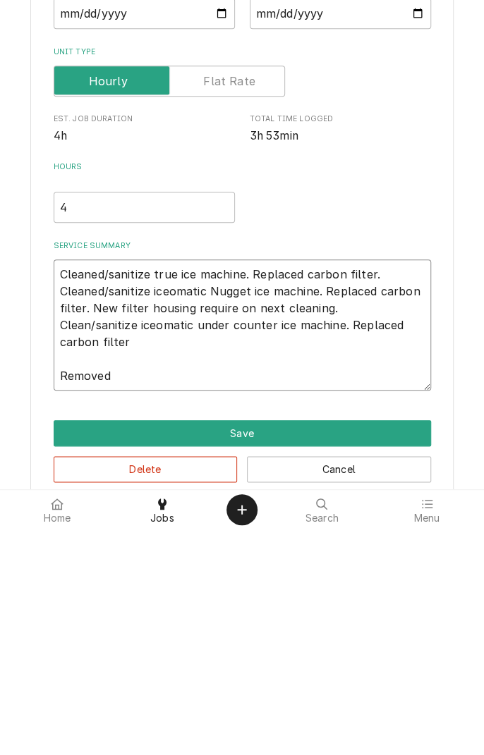
type textarea "x"
type textarea "Cleaned/sanitize true ice machine. Replaced carbon filter. Cleaned/sanitize ice…"
type textarea "x"
type textarea "Cleaned/sanitize true ice machine. Replaced carbon filter. Cleaned/sanitize ice…"
type textarea "x"
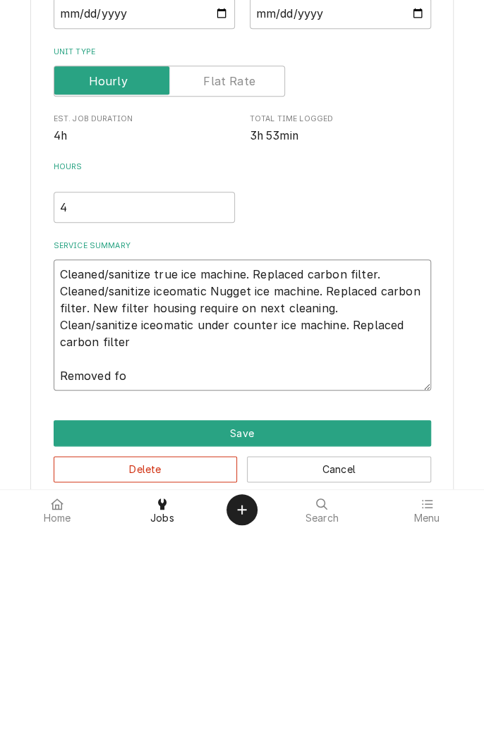
type textarea "Cleaned/sanitize true ice machine. Replaced carbon filter. Cleaned/sanitize ice…"
type textarea "x"
type textarea "Cleaned/sanitize true ice machine. Replaced carbon filter. Cleaned/sanitize ice…"
type textarea "x"
type textarea "Cleaned/sanitize true ice machine. Replaced carbon filter. Cleaned/sanitize ice…"
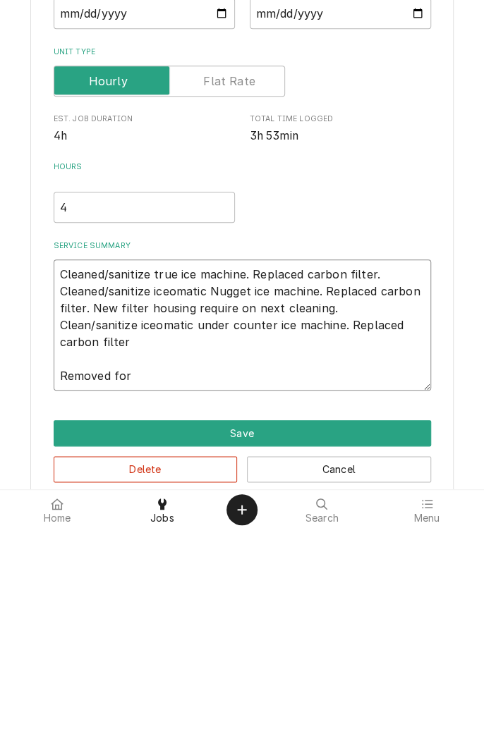
type textarea "x"
type textarea "Cleaned/sanitize true ice machine. Replaced carbon filter. Cleaned/sanitize ice…"
type textarea "x"
type textarea "Cleaned/sanitize true ice machine. Replaced carbon filter. Cleaned/sanitize ice…"
type textarea "x"
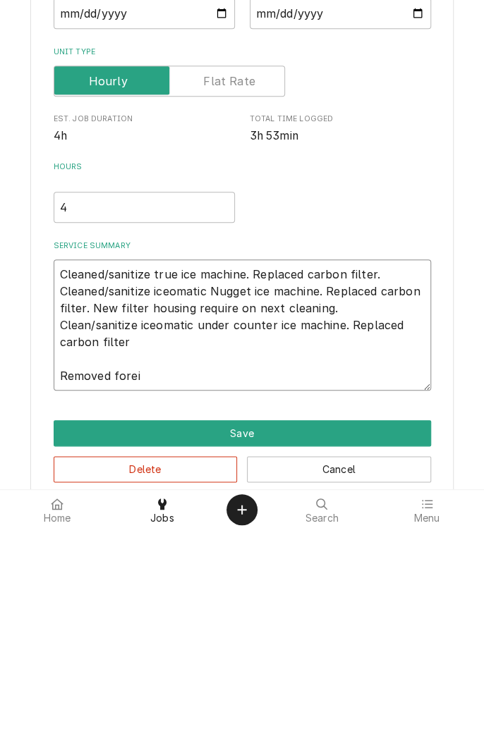
type textarea "Cleaned/sanitize true ice machine. Replaced carbon filter. Cleaned/sanitize ice…"
type textarea "x"
type textarea "Cleaned/sanitize true ice machine. Replaced carbon filter. Cleaned/sanitize ice…"
type textarea "x"
type textarea "Cleaned/sanitize true ice machine. Replaced carbon filter. Cleaned/sanitize ice…"
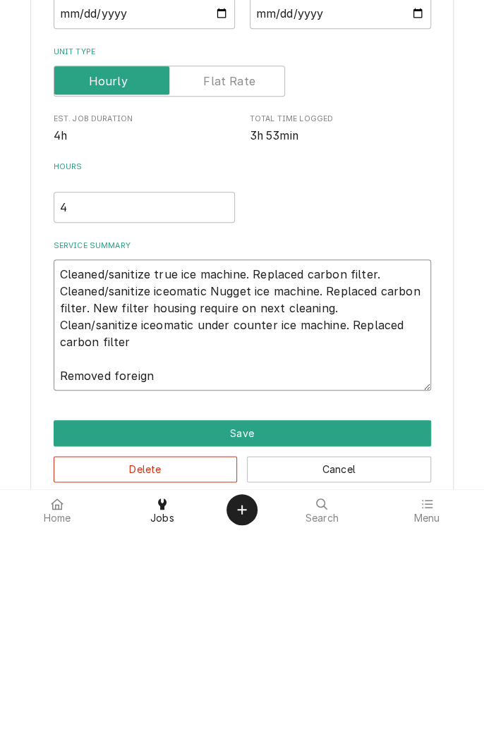
type textarea "x"
type textarea "Cleaned/sanitize true ice machine. Replaced carbon filter. Cleaned/sanitize ice…"
type textarea "x"
type textarea "Cleaned/sanitize true ice machine. Replaced carbon filter. Cleaned/sanitize ice…"
type textarea "x"
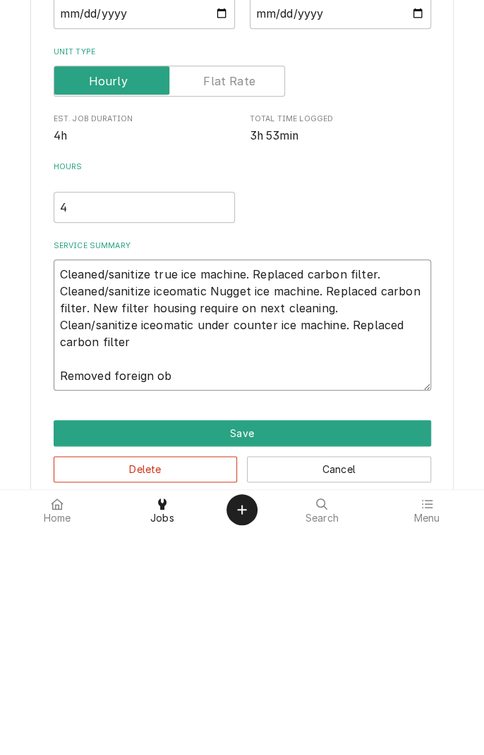
type textarea "Cleaned/sanitize true ice machine. Replaced carbon filter. Cleaned/sanitize ice…"
type textarea "x"
type textarea "Cleaned/sanitize true ice machine. Replaced carbon filter. Cleaned/sanitize ice…"
type textarea "x"
type textarea "Cleaned/sanitize true ice machine. Replaced carbon filter. Cleaned/sanitize ice…"
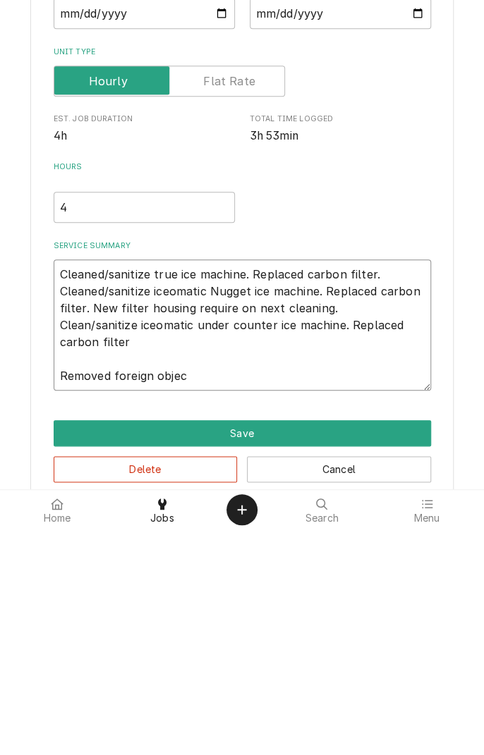
type textarea "x"
type textarea "Cleaned/sanitize true ice machine. Replaced carbon filter. Cleaned/sanitize ice…"
type textarea "x"
type textarea "Cleaned/sanitize true ice machine. Replaced carbon filter. Cleaned/sanitize ice…"
type textarea "x"
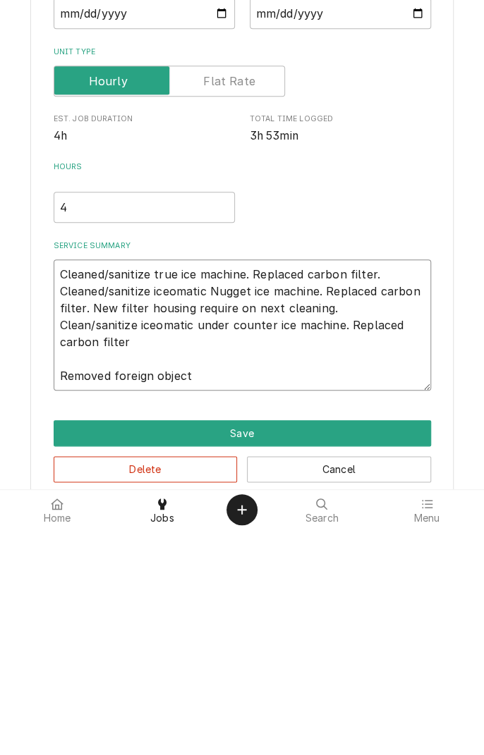
type textarea "Cleaned/sanitize true ice machine. Replaced carbon filter. Cleaned/sanitize ice…"
type textarea "x"
type textarea "Cleaned/sanitize true ice machine. Replaced carbon filter. Cleaned/sanitize ice…"
type textarea "x"
type textarea "Cleaned/sanitize true ice machine. Replaced carbon filter. Cleaned/sanitize ice…"
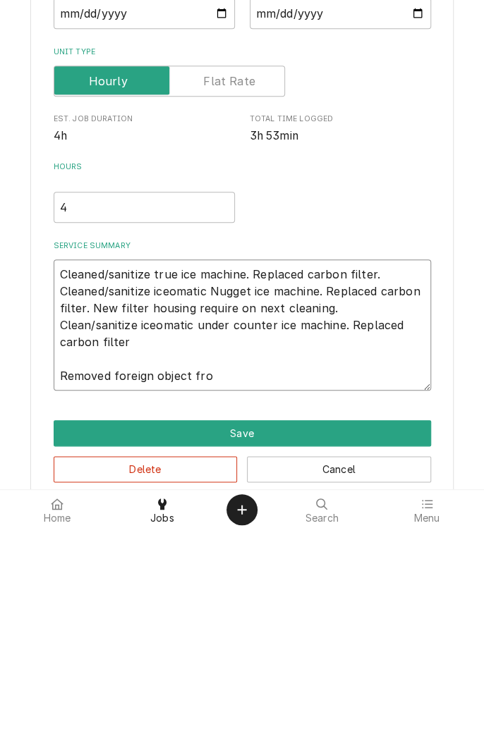
type textarea "x"
type textarea "Cleaned/sanitize true ice machine. Replaced carbon filter. Cleaned/sanitize ice…"
type textarea "x"
type textarea "Cleaned/sanitize true ice machine. Replaced carbon filter. Cleaned/sanitize ice…"
type textarea "x"
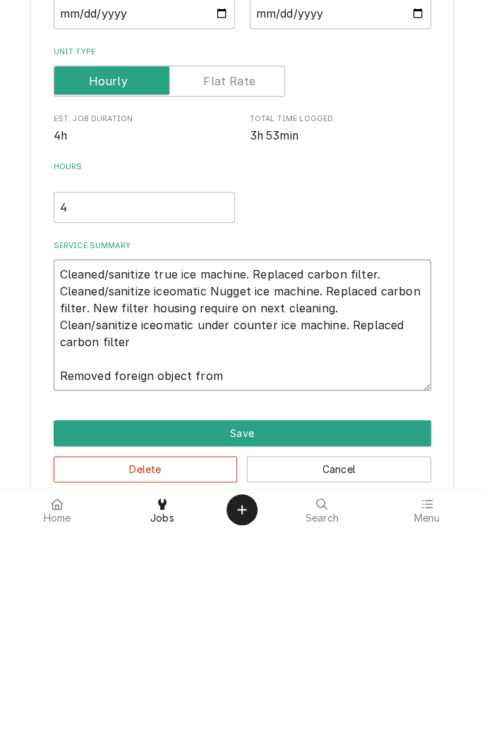
type textarea "Cleaned/sanitize true ice machine. Replaced carbon filter. Cleaned/sanitize ice…"
type textarea "x"
type textarea "Cleaned/sanitize true ice machine. Replaced carbon filter. Cleaned/sanitize ice…"
type textarea "x"
type textarea "Cleaned/sanitize true ice machine. Replaced carbon filter. Cleaned/sanitize ice…"
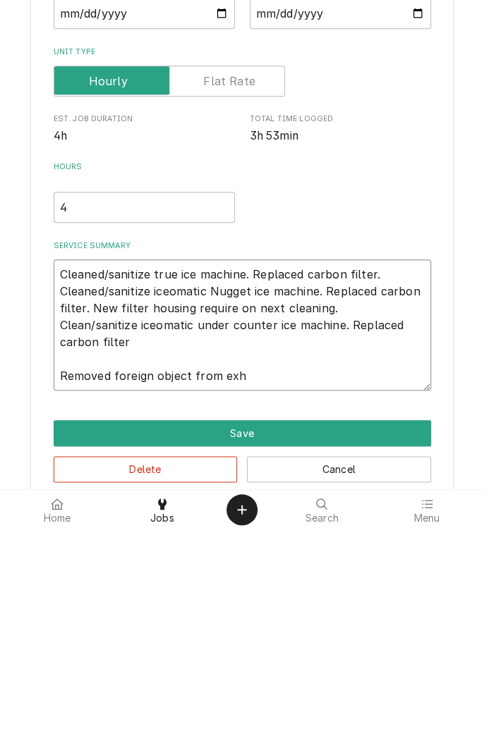
type textarea "x"
type textarea "Cleaned/sanitize true ice machine. Replaced carbon filter. Cleaned/sanitize ice…"
type textarea "x"
type textarea "Cleaned/sanitize true ice machine. Replaced carbon filter. Cleaned/sanitize ice…"
type textarea "x"
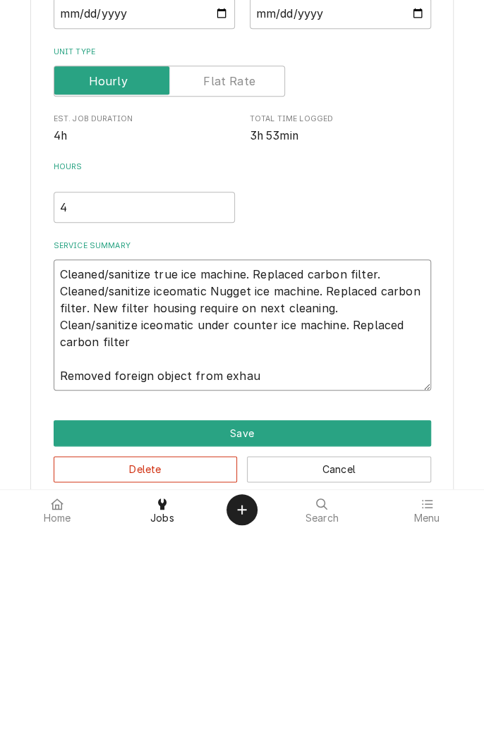
type textarea "Cleaned/sanitize true ice machine. Replaced carbon filter. Cleaned/sanitize ice…"
type textarea "x"
type textarea "Cleaned/sanitize true ice machine. Replaced carbon filter. Cleaned/sanitize ice…"
type textarea "x"
type textarea "Cleaned/sanitize true ice machine. Replaced carbon filter. Cleaned/sanitize ice…"
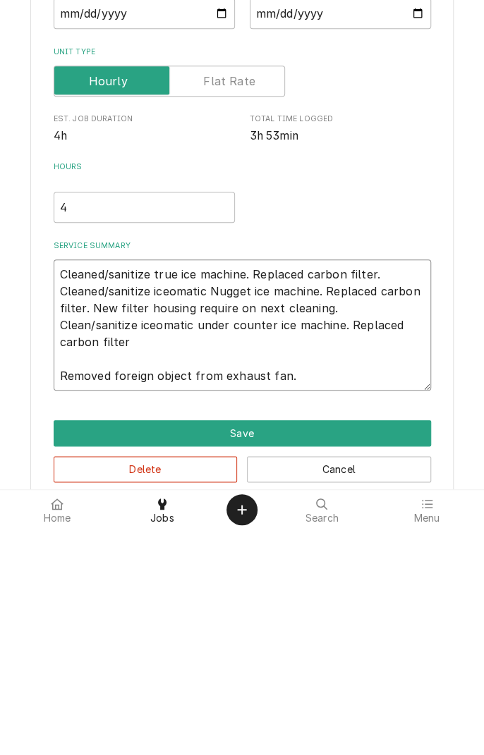
type textarea "x"
type textarea "Cleaned/sanitize true ice machine. Replaced carbon filter. Cleaned/sanitize ice…"
type textarea "x"
type textarea "Cleaned/sanitize true ice machine. Replaced carbon filter. Cleaned/sanitize ice…"
type textarea "x"
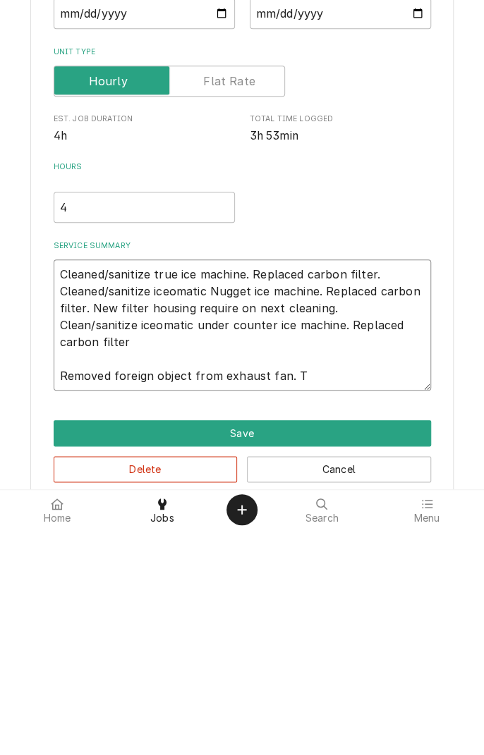
type textarea "Cleaned/sanitize true ice machine. Replaced carbon filter. Cleaned/sanitize ice…"
type textarea "x"
type textarea "Cleaned/sanitize true ice machine. Replaced carbon filter. Cleaned/sanitize ice…"
type textarea "x"
type textarea "Cleaned/sanitize true ice machine. Replaced carbon filter. Cleaned/sanitize ice…"
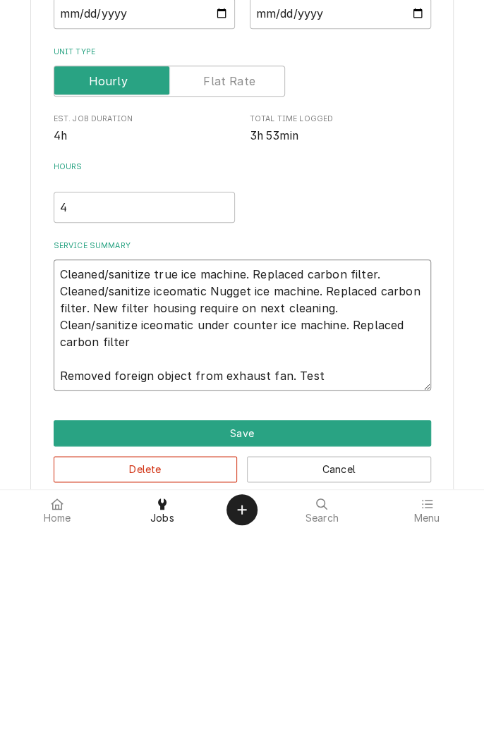
type textarea "x"
type textarea "Cleaned/sanitize true ice machine. Replaced carbon filter. Cleaned/sanitize ice…"
type textarea "x"
type textarea "Cleaned/sanitize true ice machine. Replaced carbon filter. Cleaned/sanitize ice…"
type textarea "x"
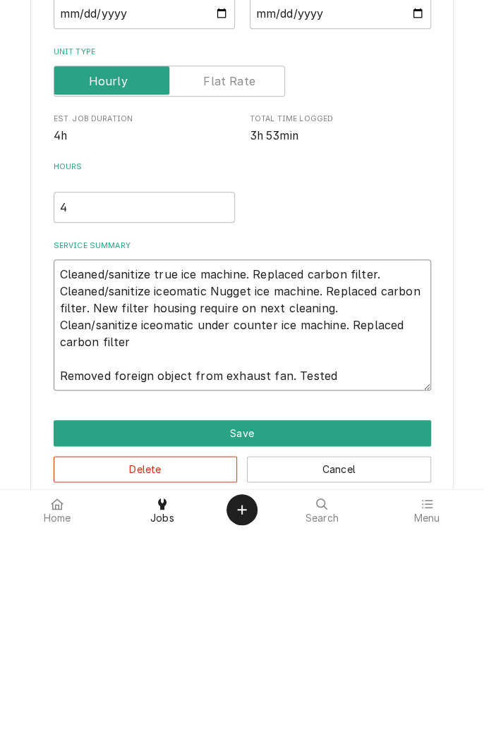
type textarea "Cleaned/sanitize true ice machine. Replaced carbon filter. Cleaned/sanitize ice…"
type textarea "x"
type textarea "Cleaned/sanitize true ice machine. Replaced carbon filter. Cleaned/sanitize ice…"
type textarea "x"
type textarea "Cleaned/sanitize true ice machine. Replaced carbon filter. Cleaned/sanitize ice…"
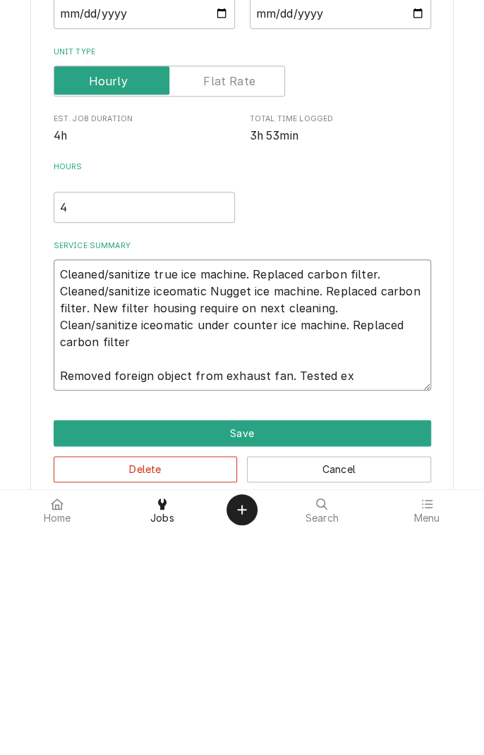
type textarea "x"
type textarea "Cleaned/sanitize true ice machine. Replaced carbon filter. Cleaned/sanitize ice…"
type textarea "x"
type textarea "Cleaned/sanitize true ice machine. Replaced carbon filter. Cleaned/sanitize ice…"
type textarea "x"
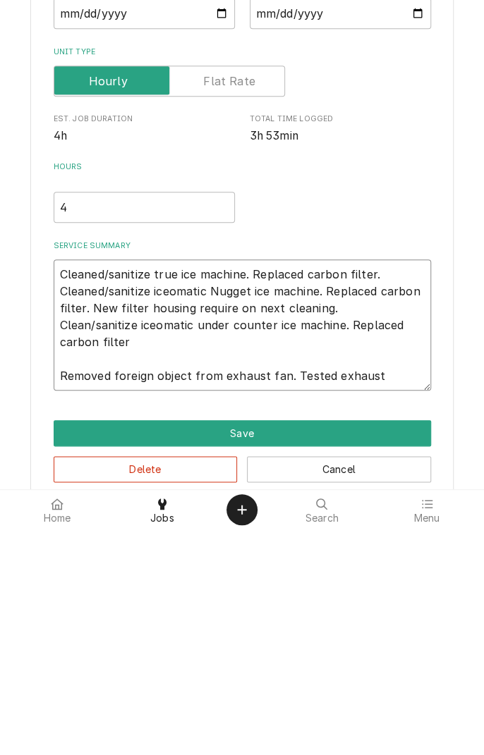
type textarea "Cleaned/sanitize true ice machine. Replaced carbon filter. Cleaned/sanitize ice…"
type textarea "x"
type textarea "Cleaned/sanitize true ice machine. Replaced carbon filter. Cleaned/sanitize ice…"
type textarea "x"
type textarea "Cleaned/sanitize true ice machine. Replaced carbon filter. Cleaned/sanitize ice…"
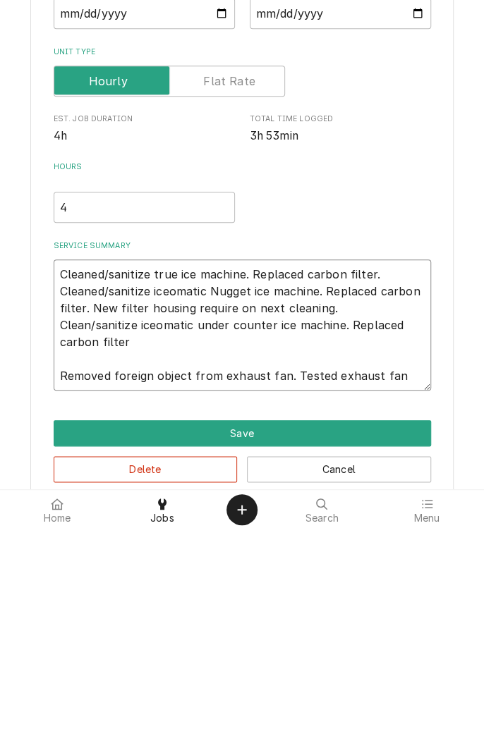
type textarea "x"
type textarea "Cleaned/sanitize true ice machine. Replaced carbon filter. Cleaned/sanitize ice…"
type textarea "x"
type textarea "Cleaned/sanitize true ice machine. Replaced carbon filter. Cleaned/sanitize ice…"
type textarea "x"
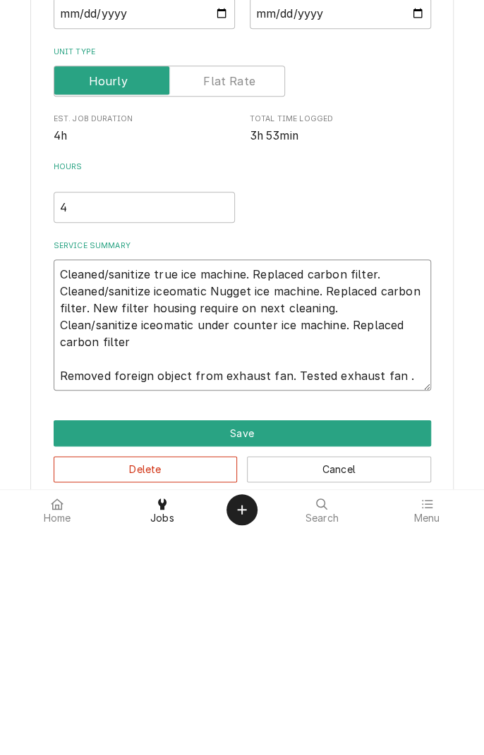
type textarea "Cleaned/sanitize true ice machine. Replaced carbon filter. Cleaned/sanitize ice…"
type textarea "x"
type textarea "Cleaned/sanitize true ice machine. Replaced carbon filter. Cleaned/sanitize ice…"
type textarea "x"
type textarea "Cleaned/sanitize true ice machine. Replaced carbon filter. Cleaned/sanitize ice…"
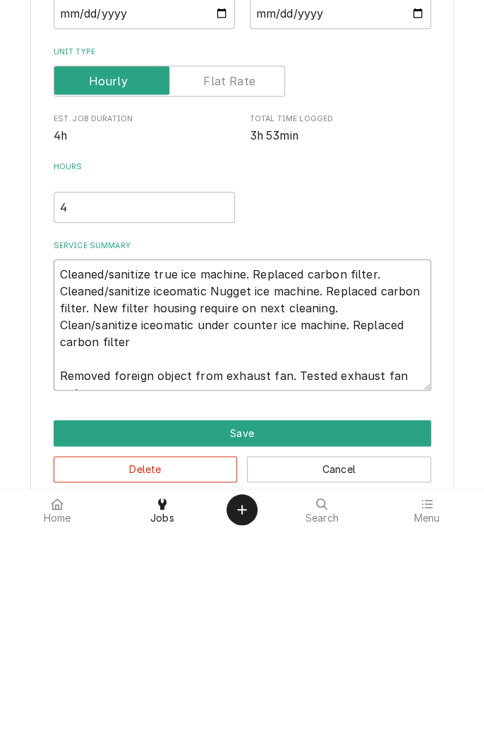
type textarea "x"
type textarea "Cleaned/sanitize true ice machine. Replaced carbon filter. Cleaned/sanitize ice…"
type textarea "x"
type textarea "Cleaned/sanitize true ice machine. Replaced carbon filter. Cleaned/sanitize ice…"
type textarea "x"
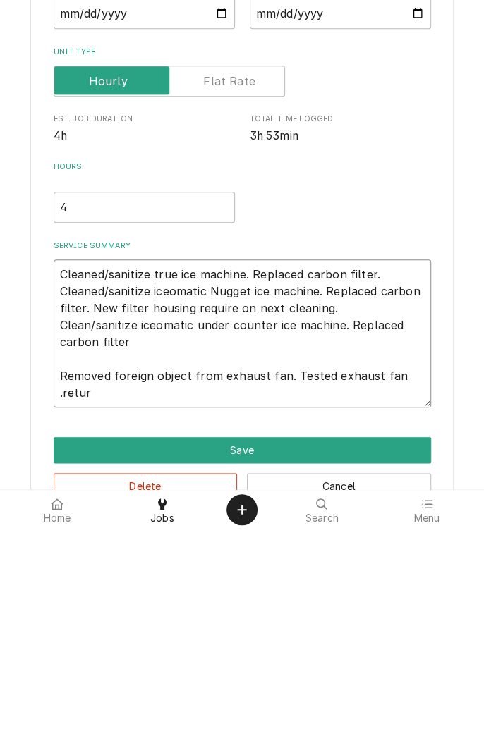
type textarea "Cleaned/sanitize true ice machine. Replaced carbon filter. Cleaned/sanitize ice…"
type textarea "x"
type textarea "Cleaned/sanitize true ice machine. Replaced carbon filter. Cleaned/sanitize ice…"
type textarea "x"
type textarea "Cleaned/sanitize true ice machine. Replaced carbon filter. Cleaned/sanitize ice…"
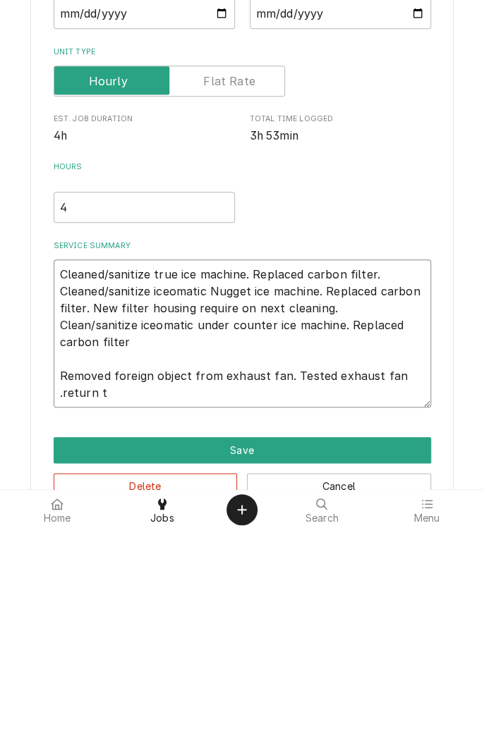
type textarea "x"
type textarea "Cleaned/sanitize true ice machine. Replaced carbon filter. Cleaned/sanitize ice…"
type textarea "x"
type textarea "Cleaned/sanitize true ice machine. Replaced carbon filter. Cleaned/sanitize ice…"
type textarea "x"
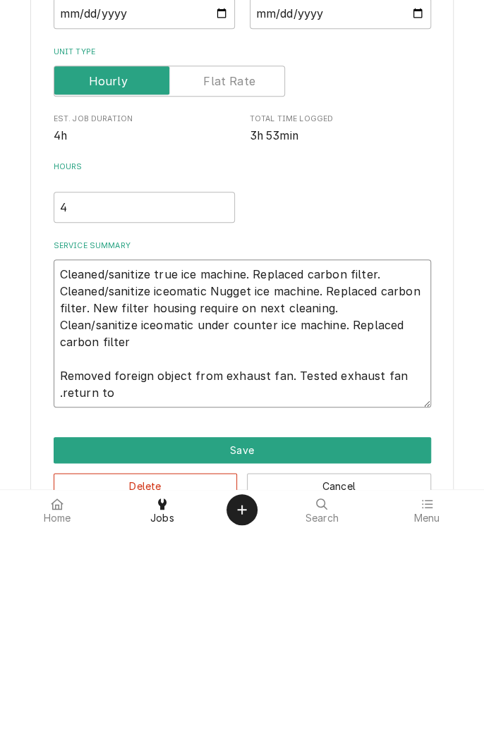
type textarea "Cleaned/sanitize true ice machine. Replaced carbon filter. Cleaned/sanitize ice…"
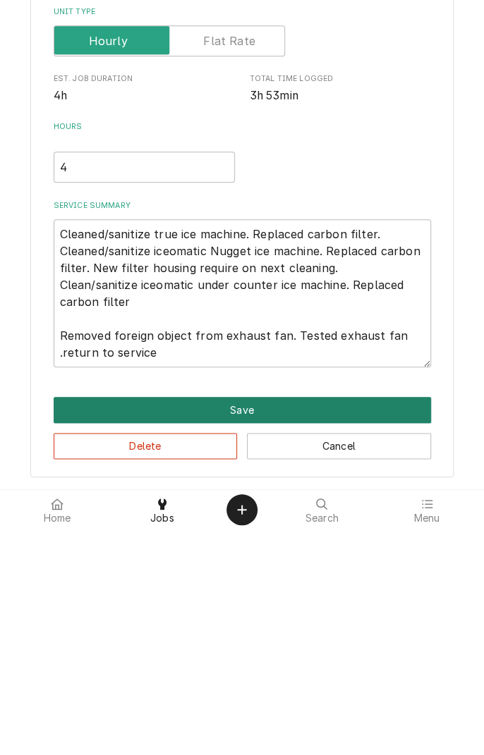
click at [241, 637] on button "Save" at bounding box center [242, 635] width 377 height 26
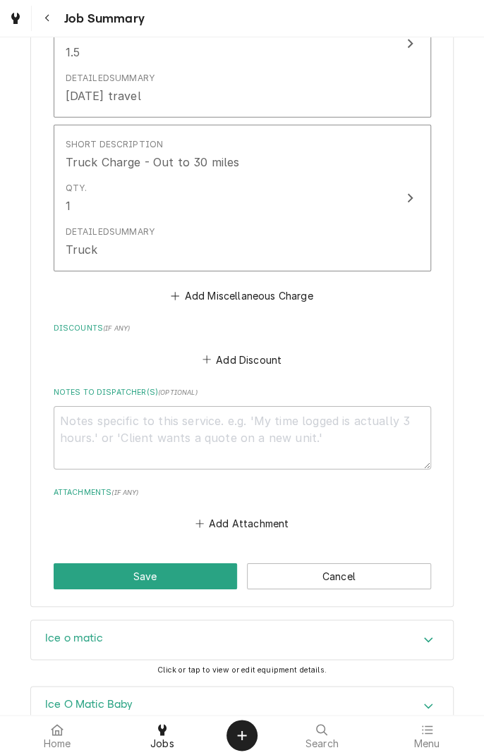
scroll to position [1515, 0]
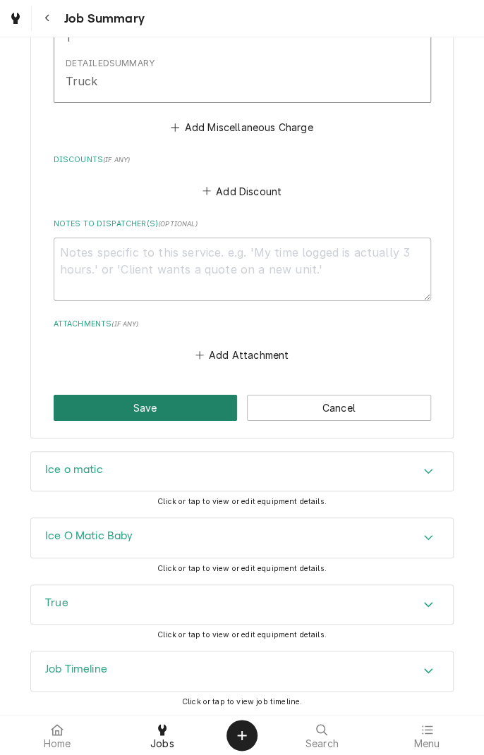
click at [195, 407] on button "Save" at bounding box center [146, 408] width 184 height 26
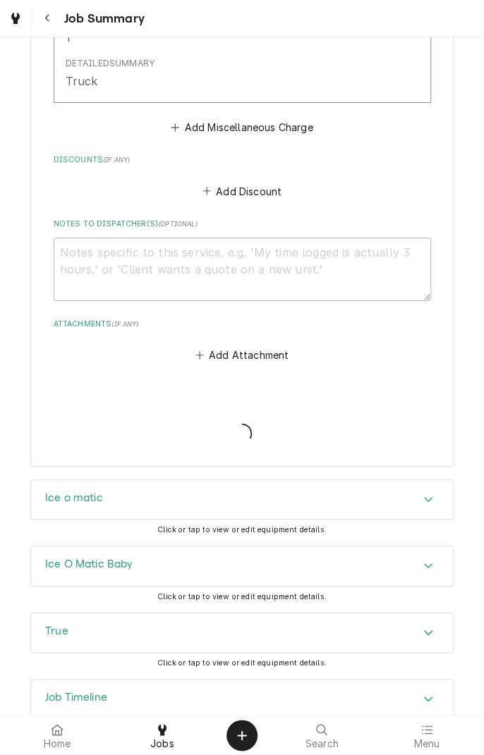
type textarea "x"
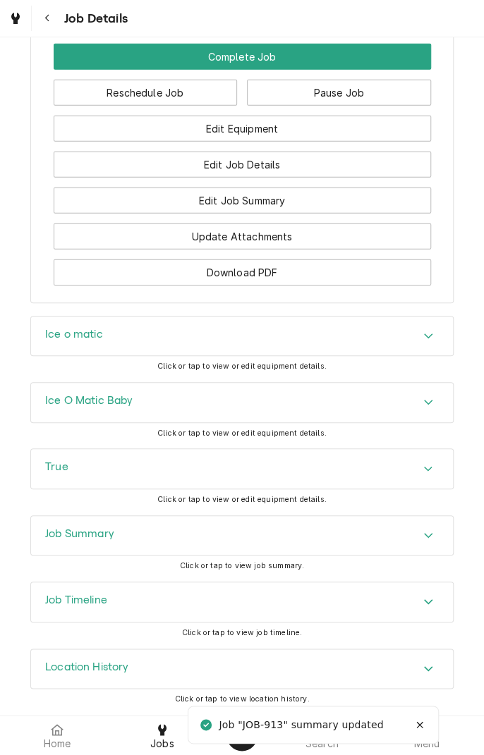
scroll to position [1261, 0]
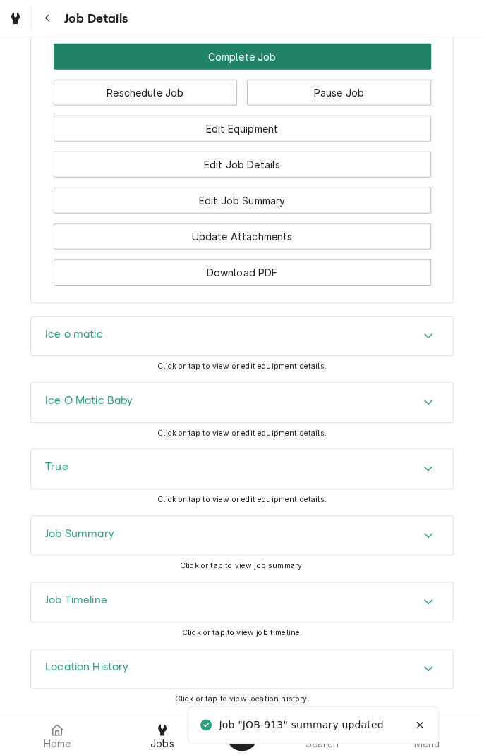
click at [248, 65] on button "Complete Job" at bounding box center [242, 57] width 377 height 26
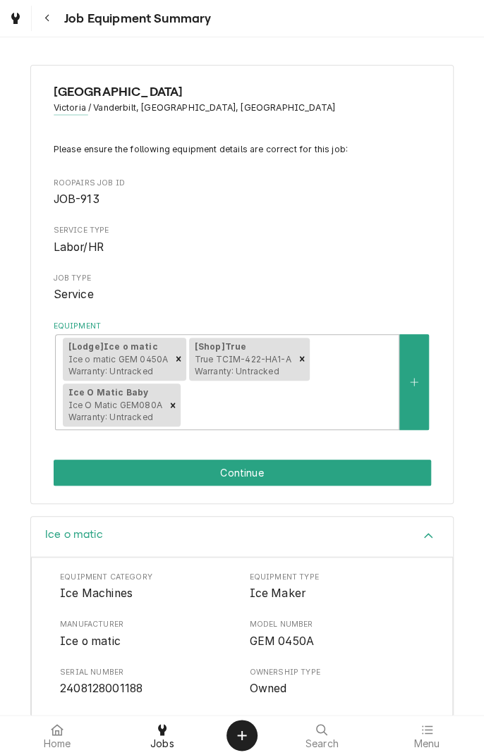
click at [383, 505] on div "[GEOGRAPHIC_DATA] Victoria / Vanderbilt, [GEOGRAPHIC_DATA], [GEOGRAPHIC_DATA] P…" at bounding box center [242, 284] width 484 height 464
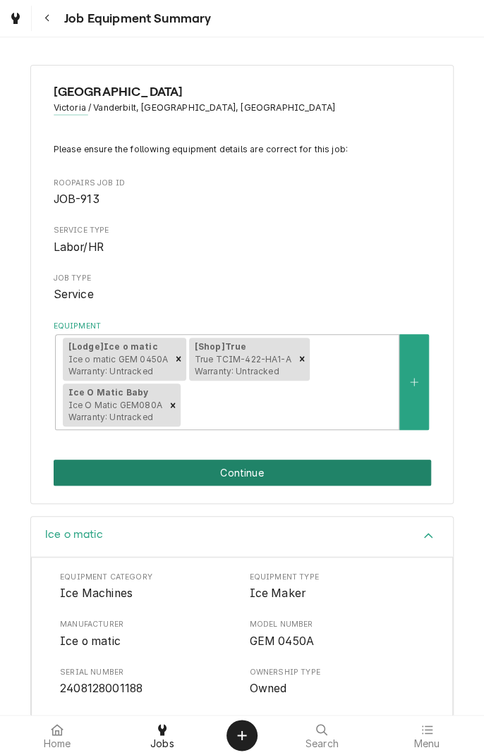
click at [302, 479] on button "Continue" at bounding box center [242, 473] width 377 height 26
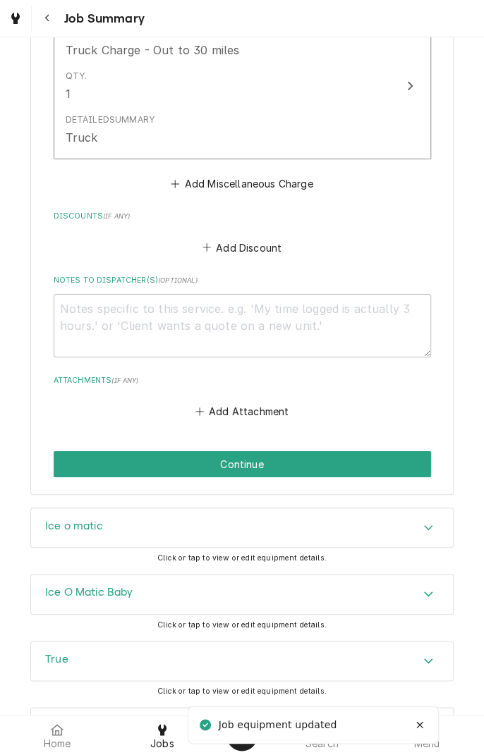
scroll to position [1515, 0]
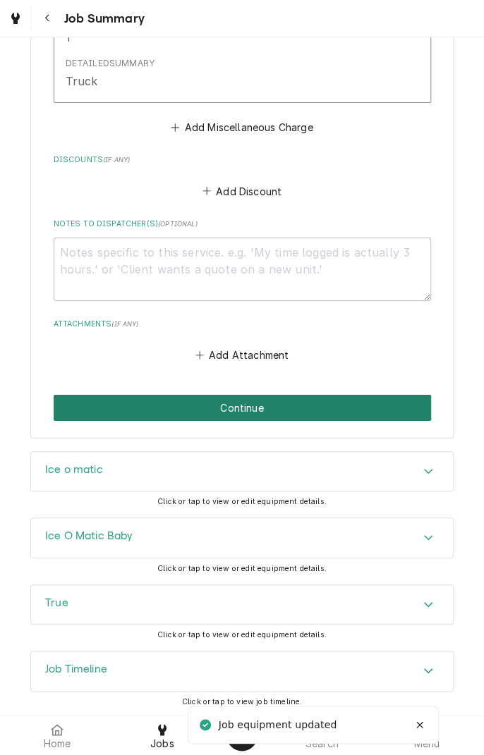
click at [338, 406] on button "Continue" at bounding box center [242, 408] width 377 height 26
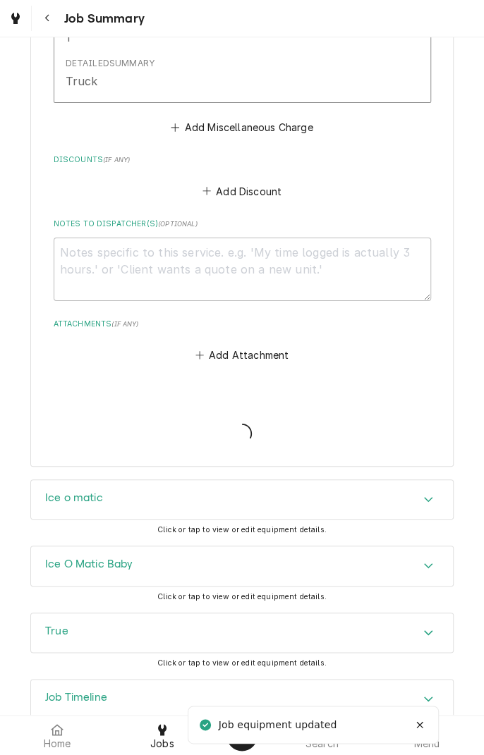
type textarea "x"
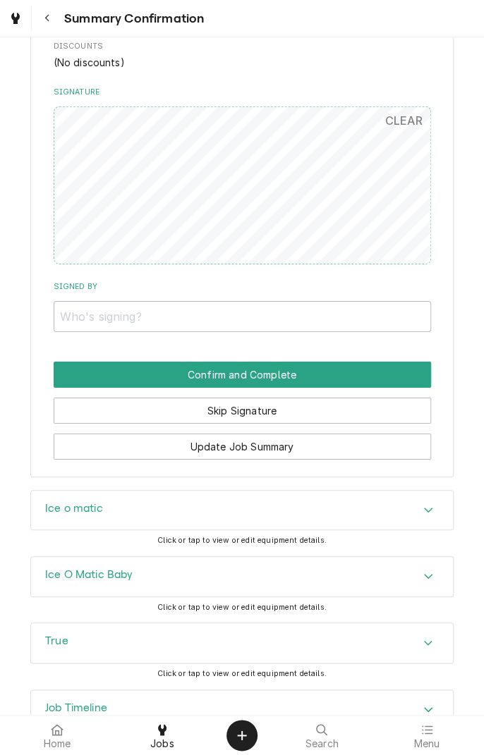
scroll to position [1425, 0]
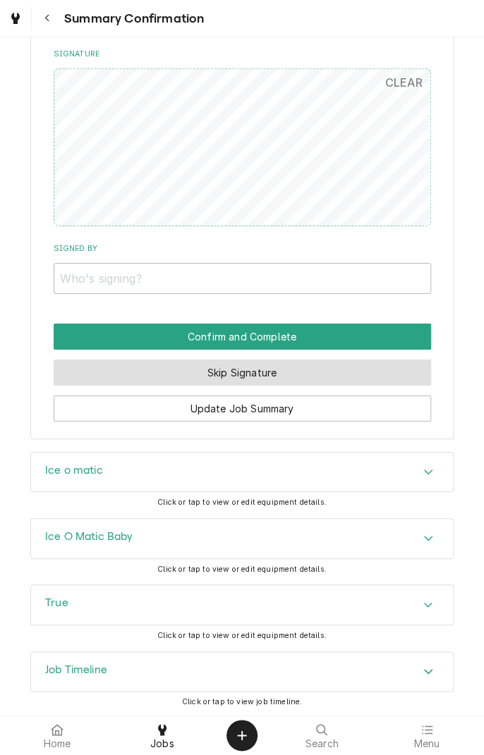
click at [321, 380] on button "Skip Signature" at bounding box center [242, 372] width 377 height 26
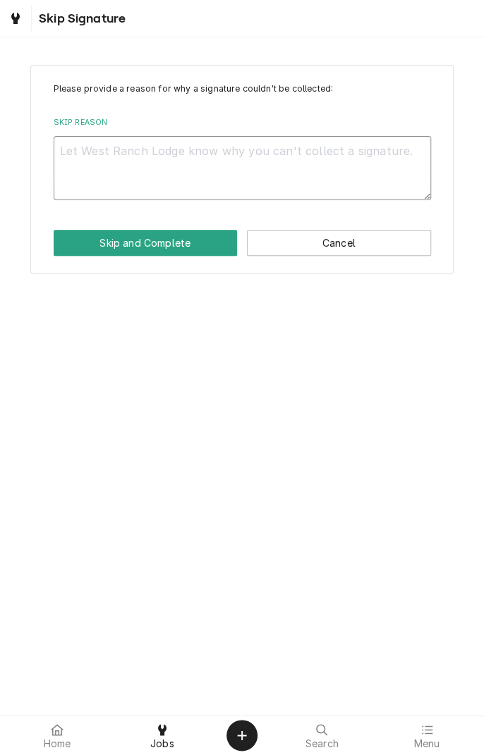
click at [327, 155] on textarea "Skip Reason" at bounding box center [242, 167] width 377 height 63
type textarea "x"
type textarea "C"
type textarea "x"
type textarea "Cl"
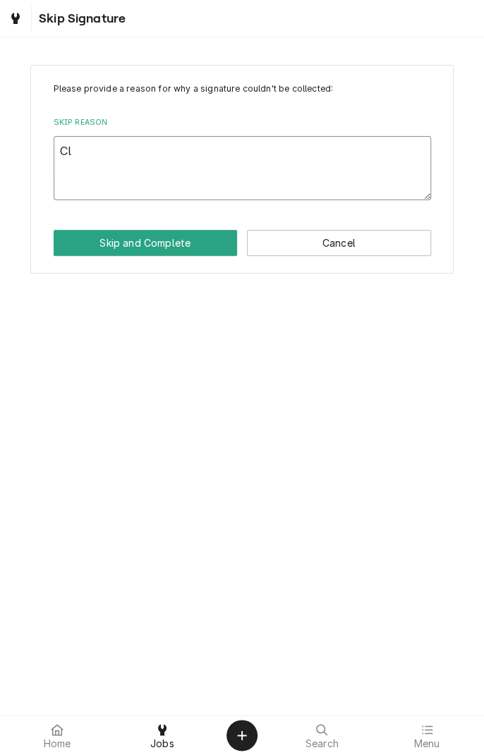
type textarea "x"
type textarea "Cli"
type textarea "x"
type textarea "Clie"
type textarea "x"
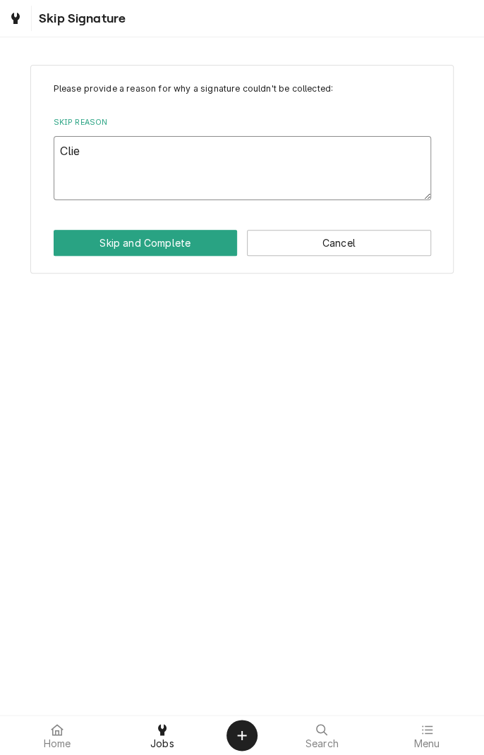
type textarea "Clien"
type textarea "x"
type textarea "Client"
type textarea "x"
type textarea "Client"
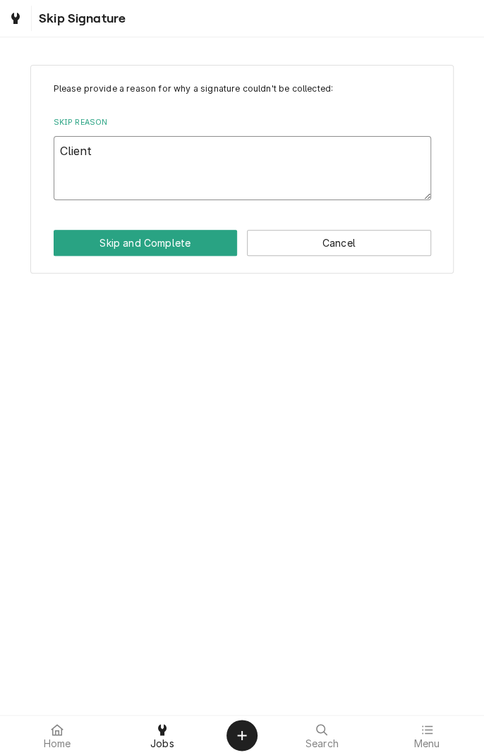
type textarea "x"
type textarea "Client n"
type textarea "x"
type textarea "Client no"
type textarea "x"
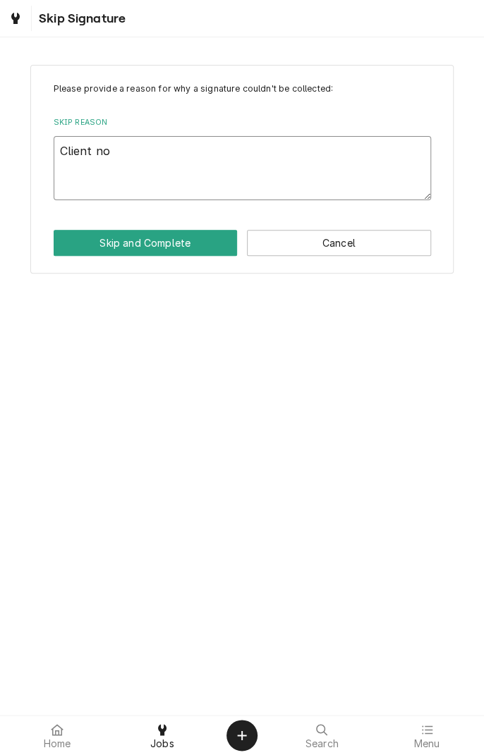
type textarea "Client not"
type textarea "x"
type textarea "Client not"
type textarea "x"
type textarea "Client not on"
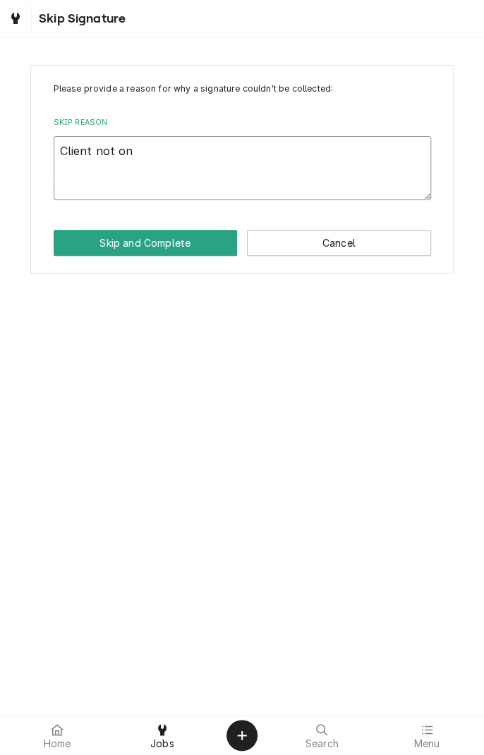
type textarea "x"
type textarea "Client not on"
type textarea "x"
type textarea "Client not on s"
type textarea "x"
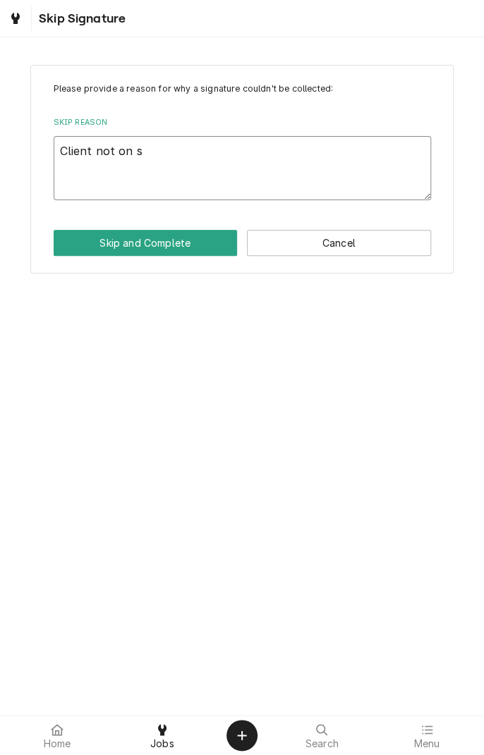
type textarea "Client not on si"
type textarea "x"
type textarea "Client not on sit"
type textarea "x"
type textarea "Client not on site"
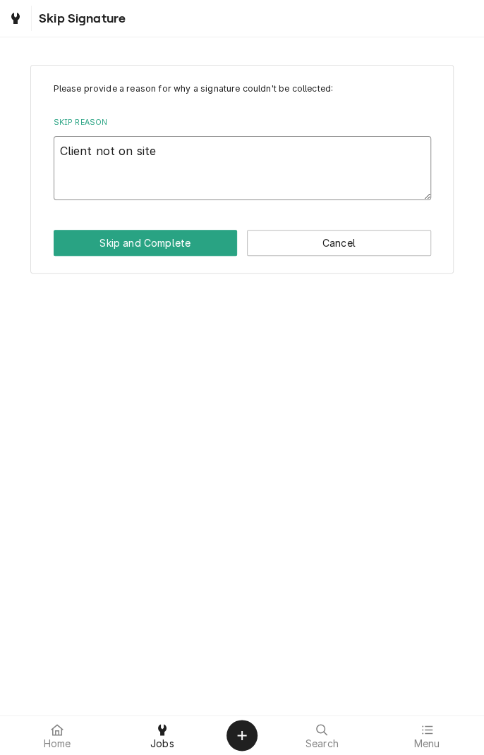
type textarea "x"
type textarea "Client not on site"
click at [173, 250] on button "Skip and Complete" at bounding box center [146, 243] width 184 height 26
type textarea "x"
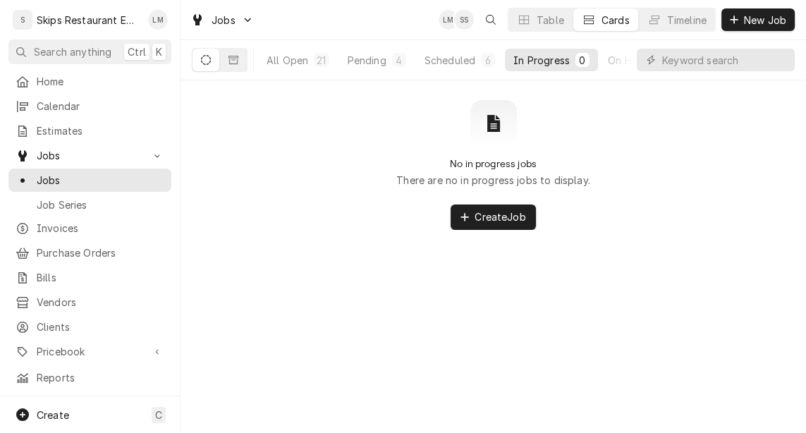
click at [483, 156] on div "No in progress jobs There are no in progress jobs to display. Create Job" at bounding box center [492, 165] width 625 height 130
click at [483, 150] on div "No in progress jobs There are no in progress jobs to display. Create Job" at bounding box center [492, 165] width 625 height 130
click at [483, 149] on div "No in progress jobs There are no in progress jobs to display. Create Job" at bounding box center [492, 165] width 625 height 130
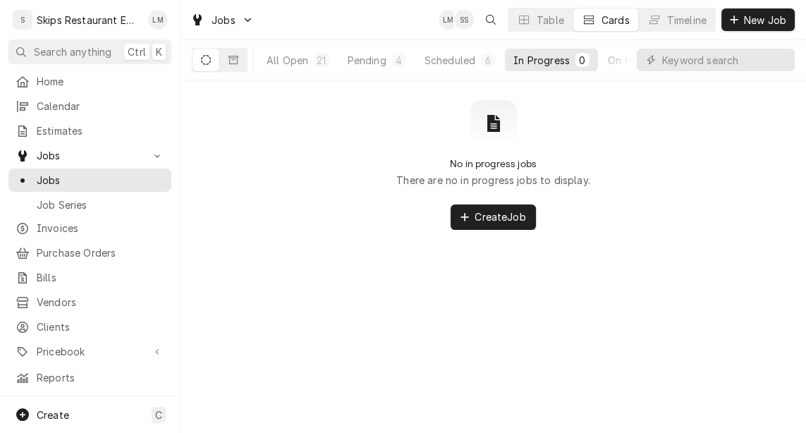
click at [483, 149] on div "No in progress jobs There are no in progress jobs to display. Create Job" at bounding box center [492, 165] width 625 height 130
click at [483, 27] on button "Table" at bounding box center [540, 19] width 64 height 23
click at [483, 149] on div "No in progress jobs There are no in progress jobs to display. Create Job" at bounding box center [492, 165] width 625 height 130
click at [483, 150] on div "No in progress jobs There are no in progress jobs to display. Create Job" at bounding box center [492, 165] width 625 height 130
click at [483, 151] on div "No in progress jobs There are no in progress jobs to display. Create Job" at bounding box center [492, 165] width 625 height 130
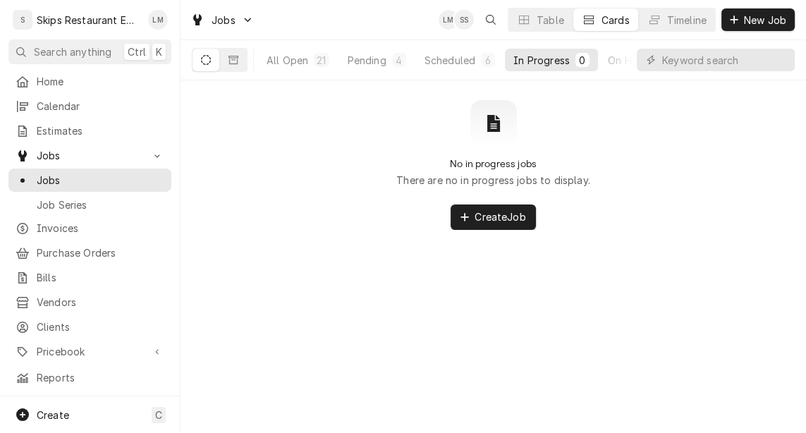
click at [483, 152] on div "No in progress jobs There are no in progress jobs to display. Create Job" at bounding box center [492, 165] width 625 height 130
click at [483, 151] on div "No in progress jobs There are no in progress jobs to display. Create Job" at bounding box center [492, 165] width 625 height 130
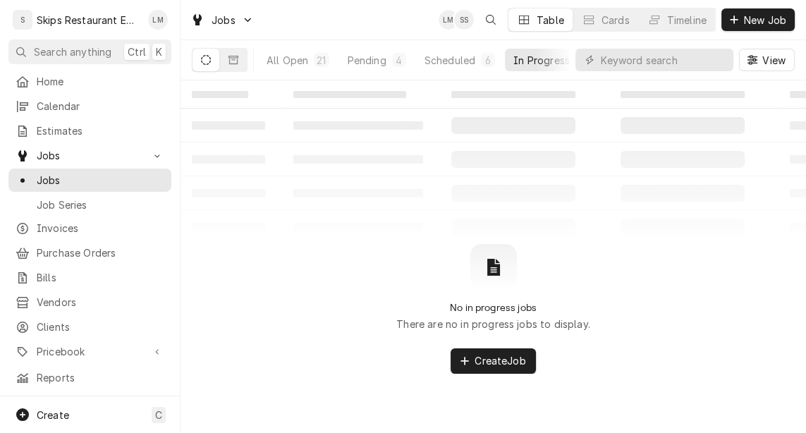
click at [483, 172] on table "‌ ‌ ‌ ‌ ‌ ‌ ‌ ‌ ‌ ‌ ‌ ‌ ‌ ‌ ‌ ‌ ‌ ‌ ‌ ‌ ‌ ‌ ‌ ‌ ‌ ‌ ‌ ‌ ‌ ‌ ‌ ‌ ‌ ‌ ‌ ‌ ‌ ‌ ‌ ‌…" at bounding box center [492, 162] width 625 height 164
click at [468, 1] on div "Jobs LM SS Table Cards Timeline New Job" at bounding box center [492, 19] width 625 height 39
click at [483, 63] on input "Dynamic Content Wrapper" at bounding box center [663, 60] width 125 height 23
click at [483, 49] on button "Scheduled 6" at bounding box center [459, 60] width 87 height 23
click at [449, 1] on div "Jobs LM SS Table Cards Timeline New Job" at bounding box center [492, 19] width 625 height 39
